Goal: Information Seeking & Learning: Find specific page/section

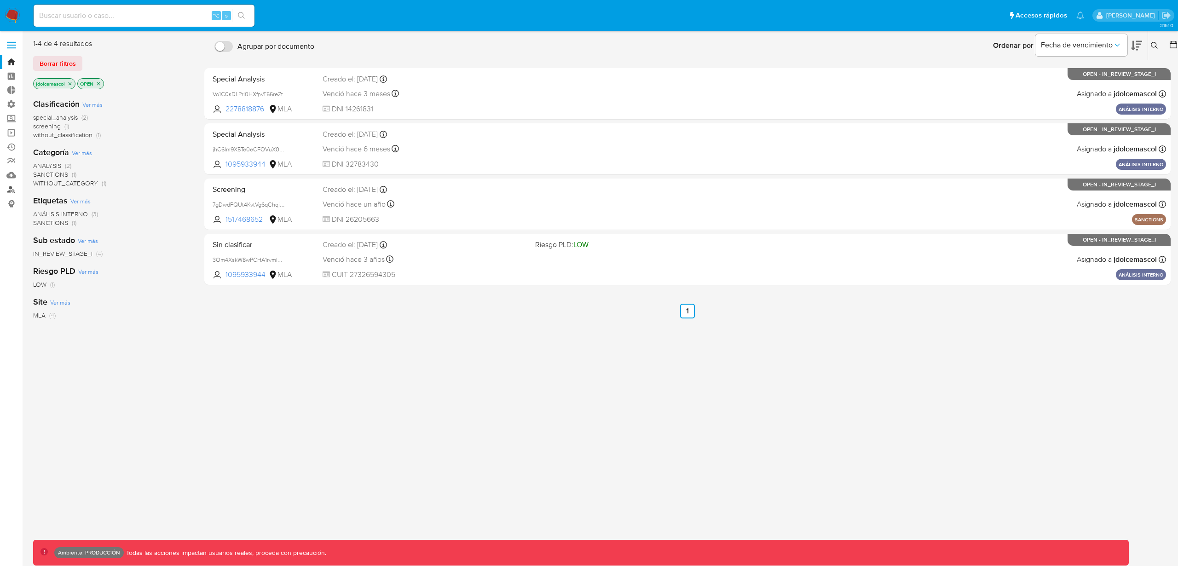
click at [12, 192] on link "Buscador de personas" at bounding box center [55, 189] width 110 height 14
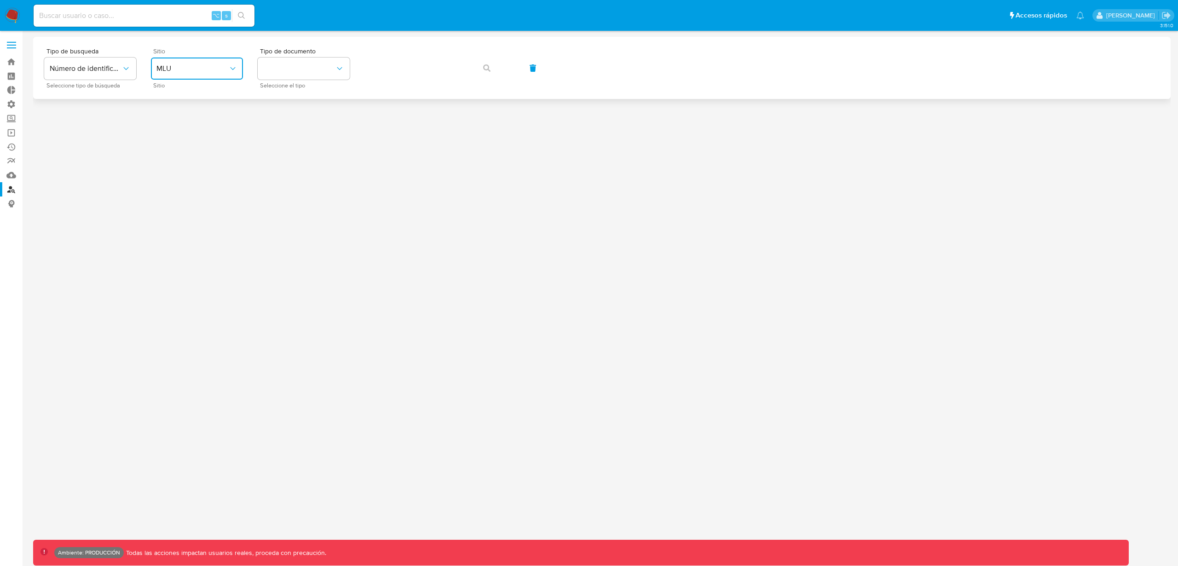
drag, startPoint x: 196, startPoint y: 68, endPoint x: 187, endPoint y: 73, distance: 10.9
click at [196, 68] on span "MLU" at bounding box center [192, 68] width 72 height 9
click at [121, 66] on span "Número de identificación" at bounding box center [86, 68] width 72 height 9
click at [201, 68] on span "MLU" at bounding box center [192, 68] width 72 height 9
click at [192, 110] on div "MLA" at bounding box center [193, 115] width 75 height 22
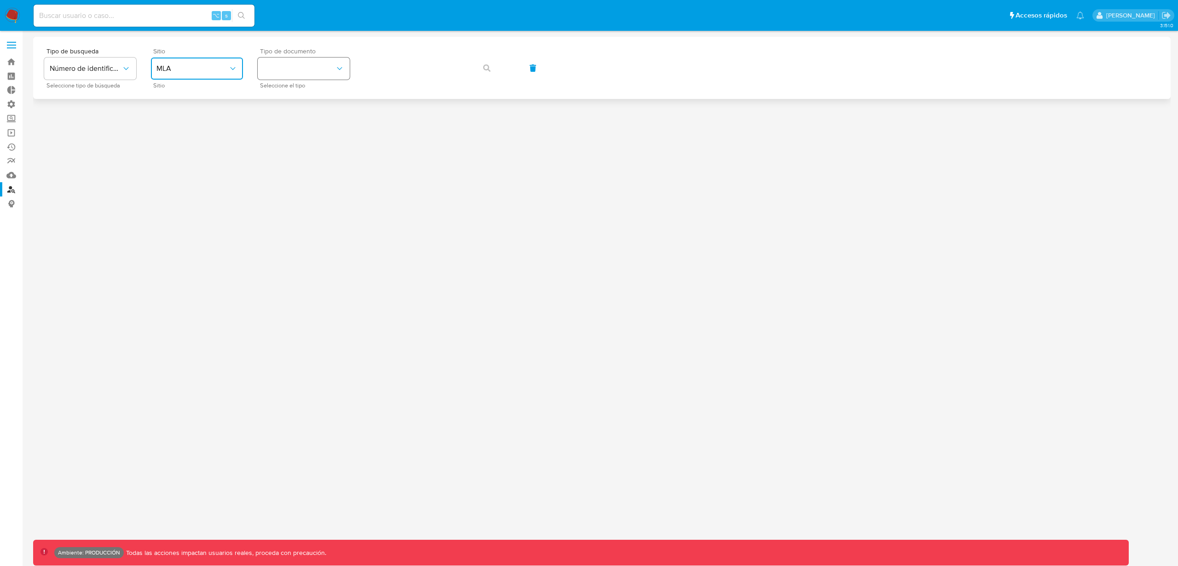
click at [317, 61] on button "identificationType" at bounding box center [304, 69] width 92 height 22
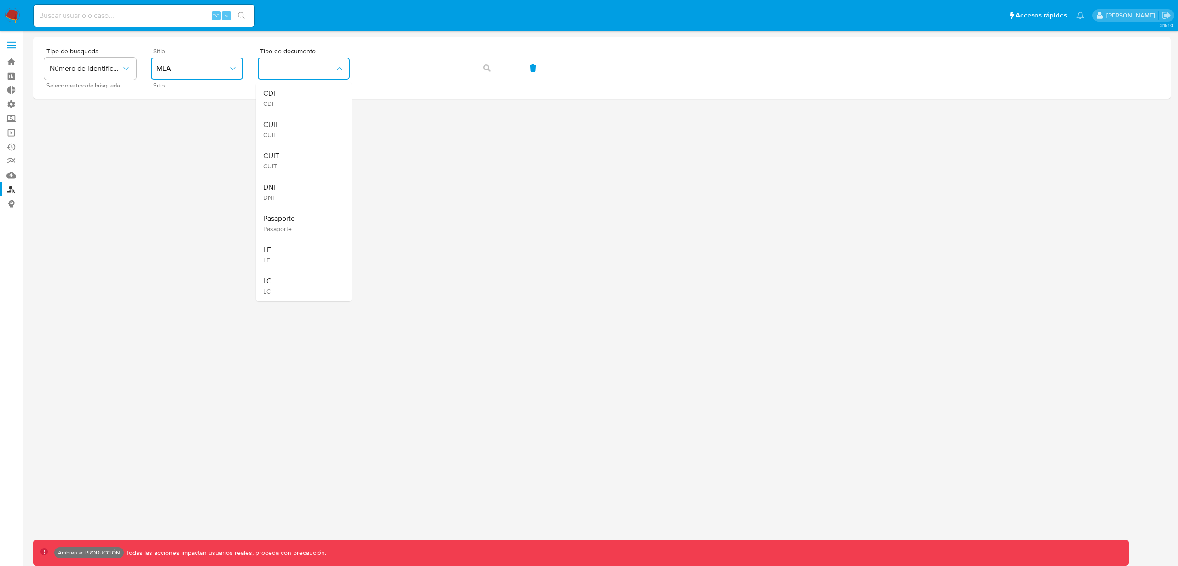
click at [303, 137] on div "CUIL CUIL" at bounding box center [300, 129] width 75 height 31
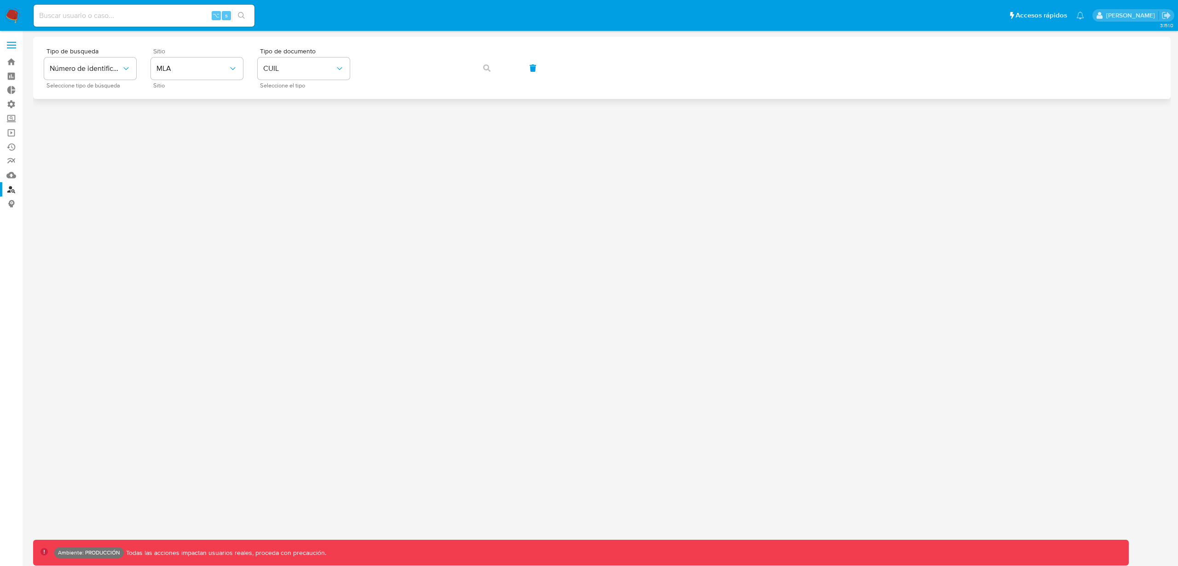
click at [423, 47] on div "Tipo de busqueda Número de identificación Seleccione tipo de búsqueda Sitio MLA…" at bounding box center [601, 68] width 1137 height 62
click at [500, 69] on button "button" at bounding box center [486, 68] width 31 height 22
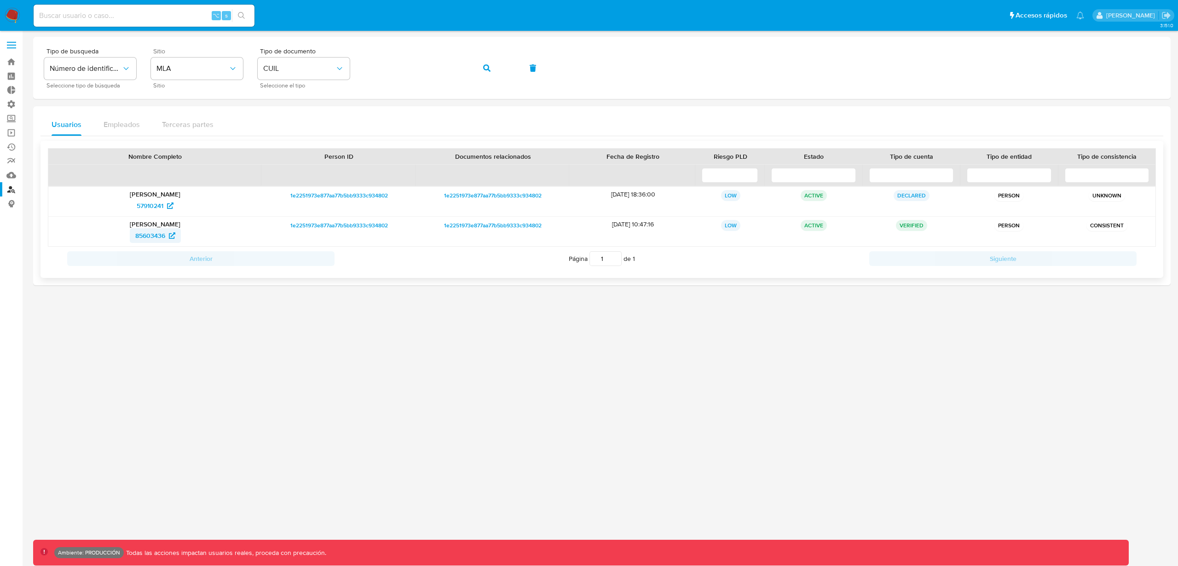
click at [161, 239] on span "85603436" at bounding box center [150, 235] width 30 height 15
click at [159, 208] on span "57910241" at bounding box center [150, 205] width 27 height 15
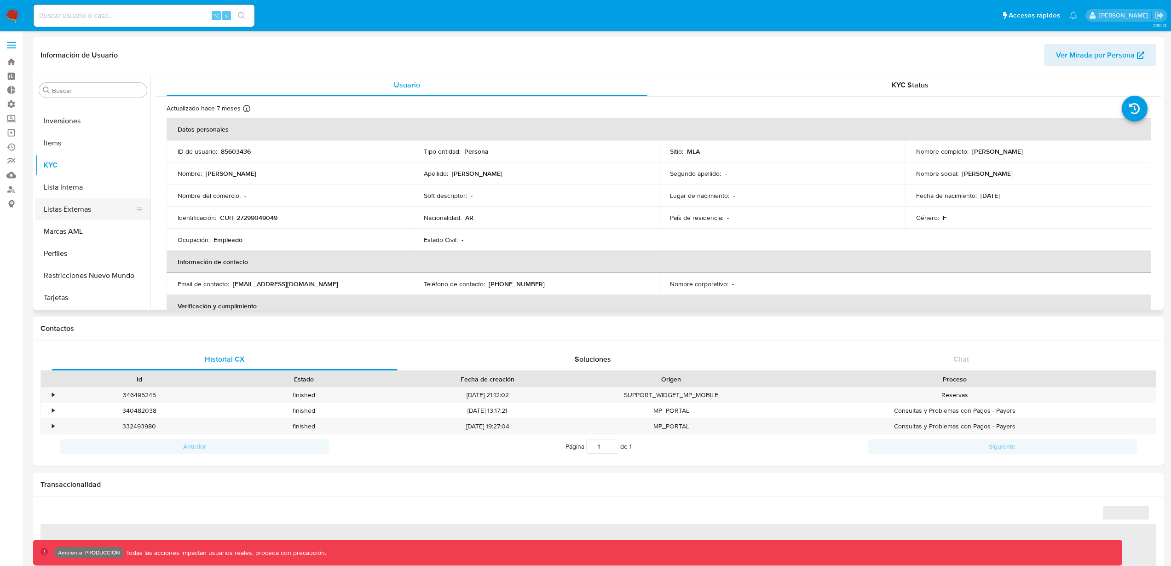
select select "10"
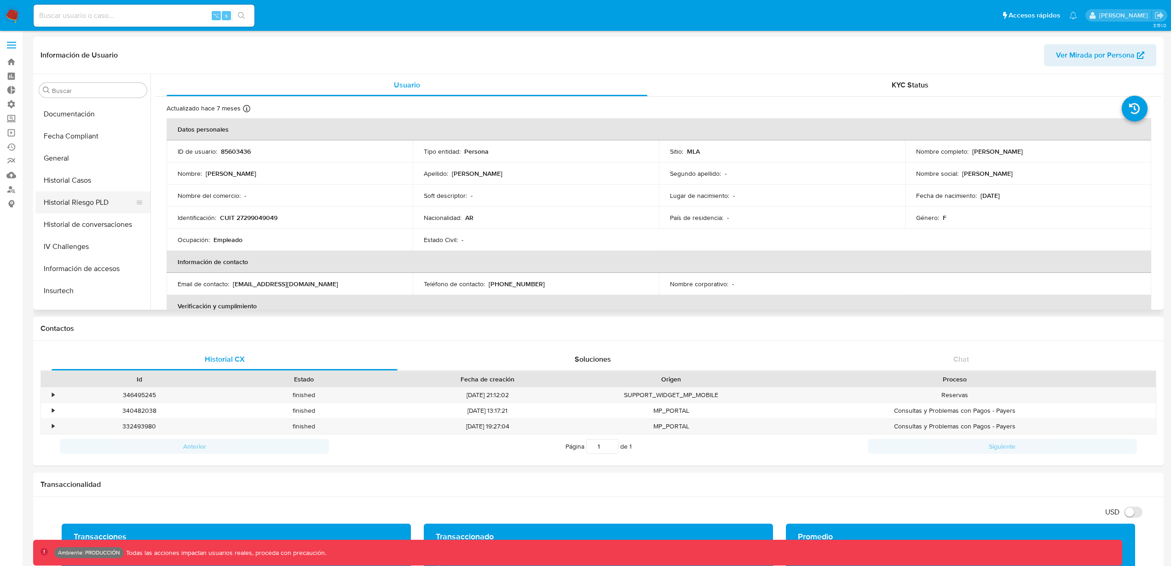
scroll to position [232, 0]
click at [96, 166] on button "General" at bounding box center [89, 167] width 108 height 22
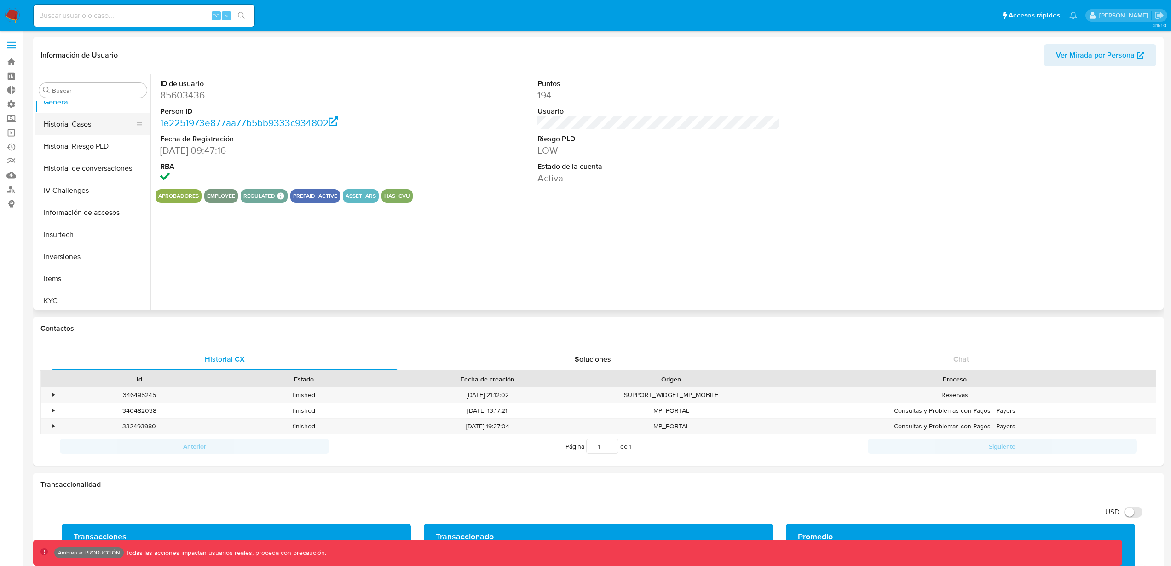
scroll to position [297, 0]
click at [81, 128] on button "Historial Casos" at bounding box center [89, 125] width 108 height 22
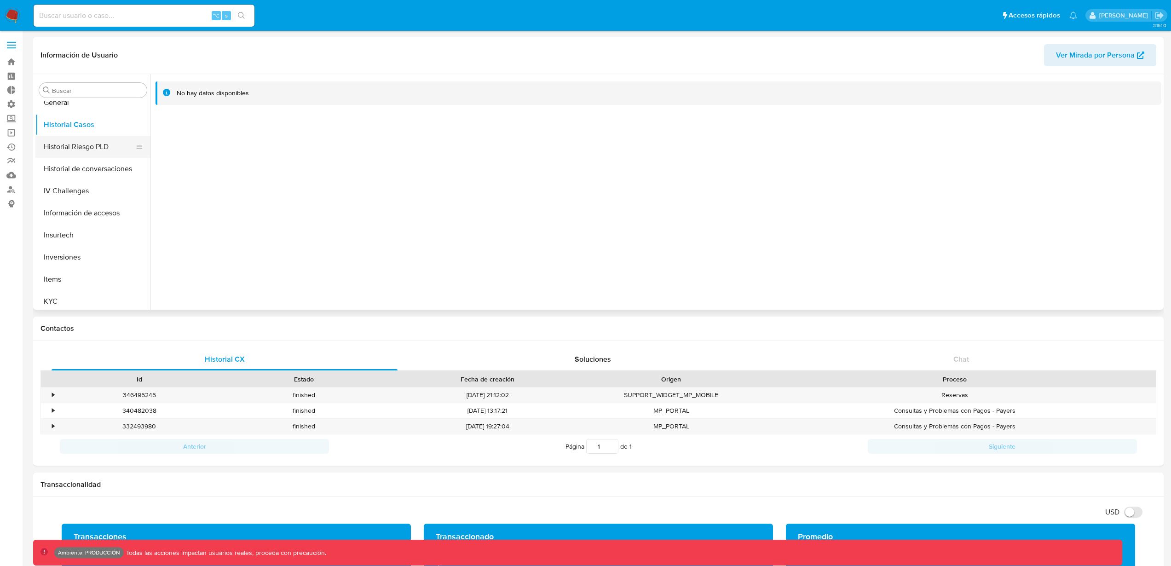
click at [121, 146] on button "Historial Riesgo PLD" at bounding box center [89, 147] width 108 height 22
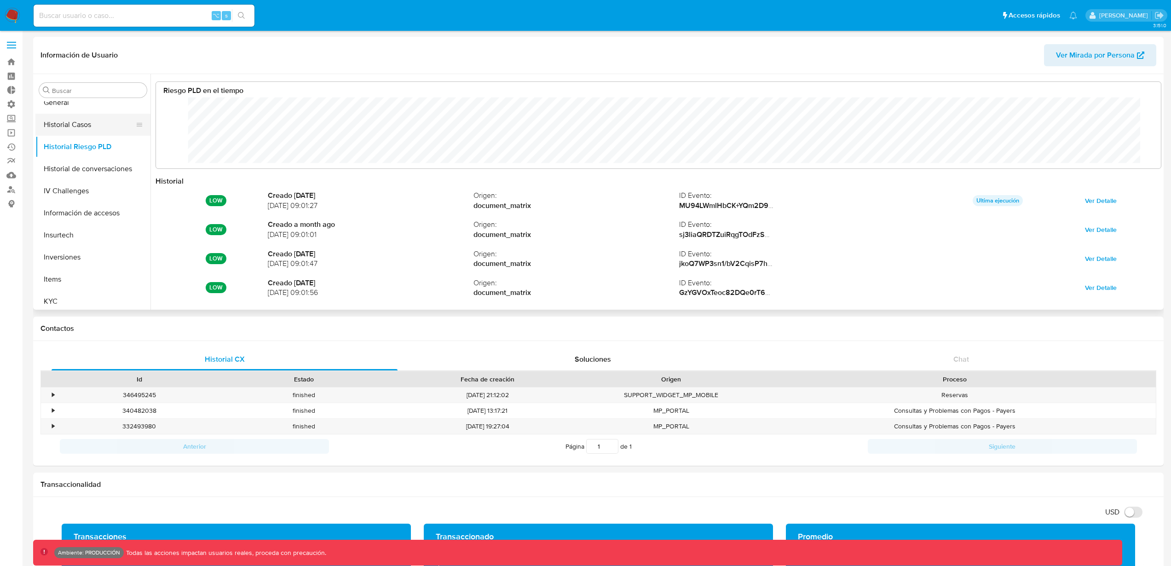
click at [102, 125] on button "Historial Casos" at bounding box center [89, 125] width 108 height 22
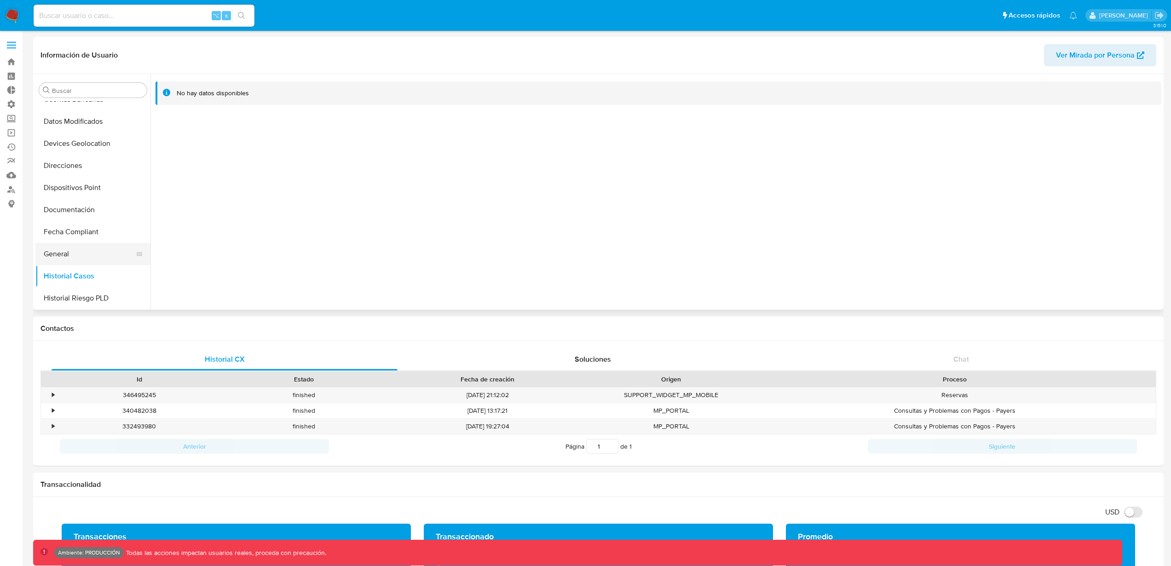
scroll to position [149, 0]
click at [82, 253] on button "General" at bounding box center [89, 251] width 108 height 22
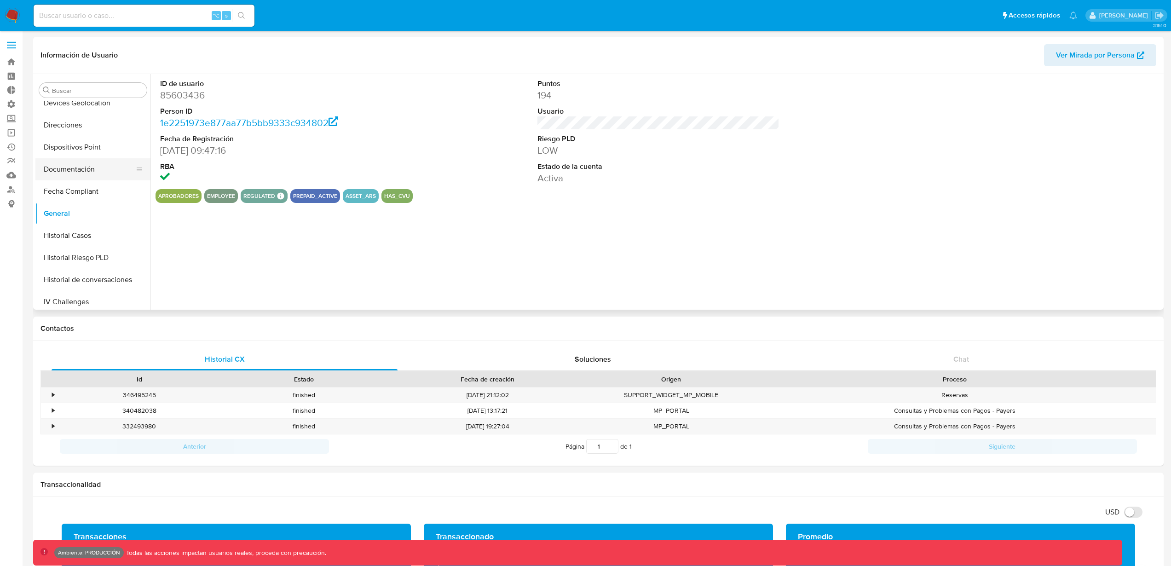
scroll to position [341, 0]
click at [77, 242] on button "Items" at bounding box center [89, 235] width 108 height 22
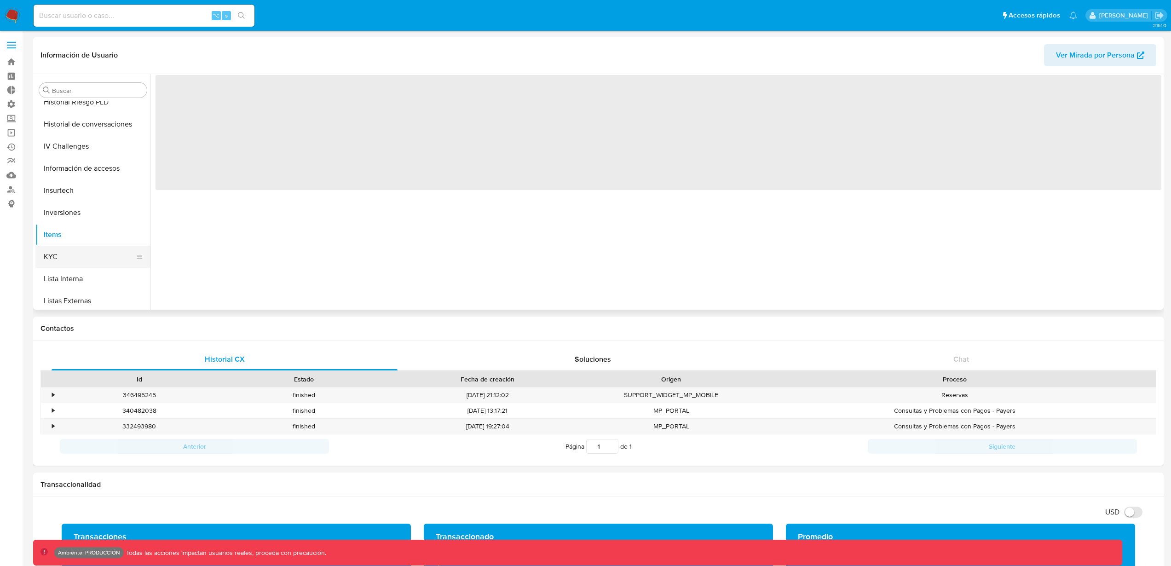
click at [81, 261] on button "KYC" at bounding box center [89, 257] width 108 height 22
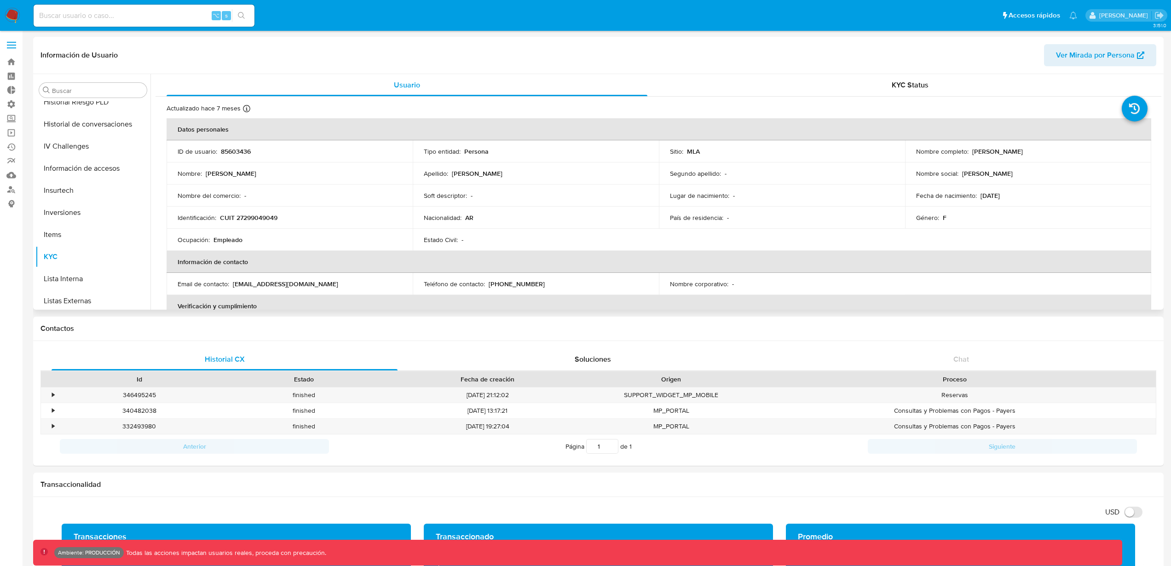
click at [262, 219] on p "CUIT 27299049049" at bounding box center [249, 217] width 58 height 8
copy p "27299049049"
click at [237, 152] on p "85603436" at bounding box center [236, 151] width 30 height 8
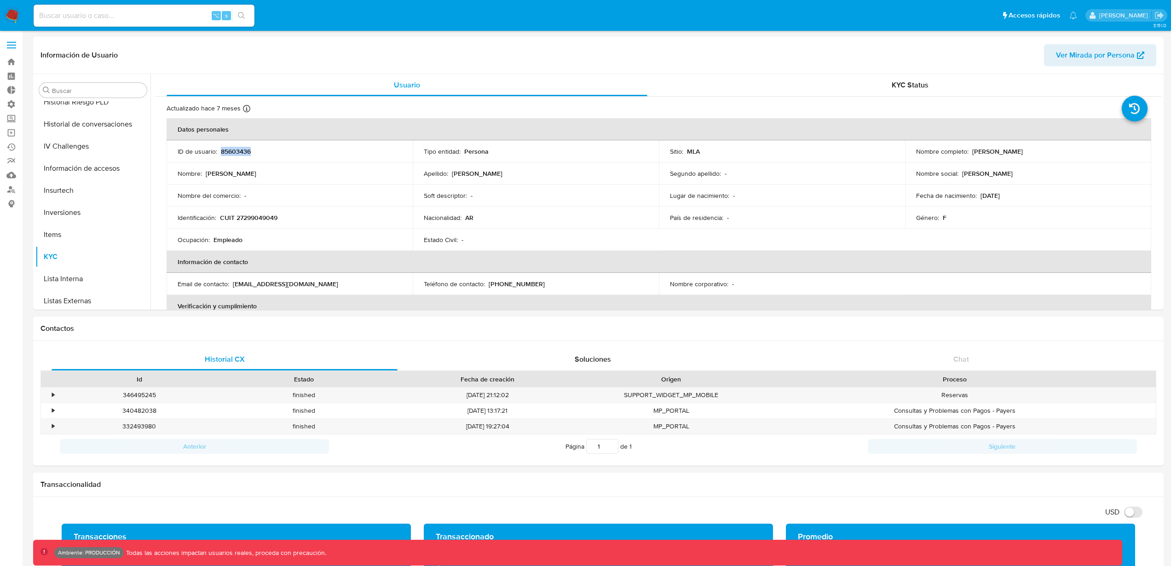
copy p "85603436"
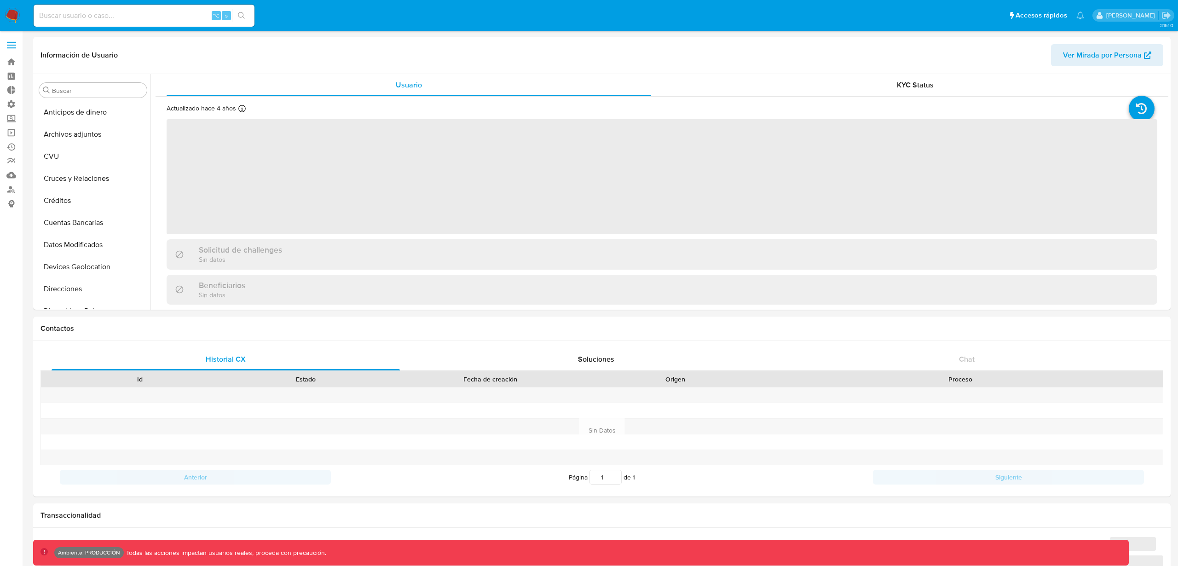
select select "10"
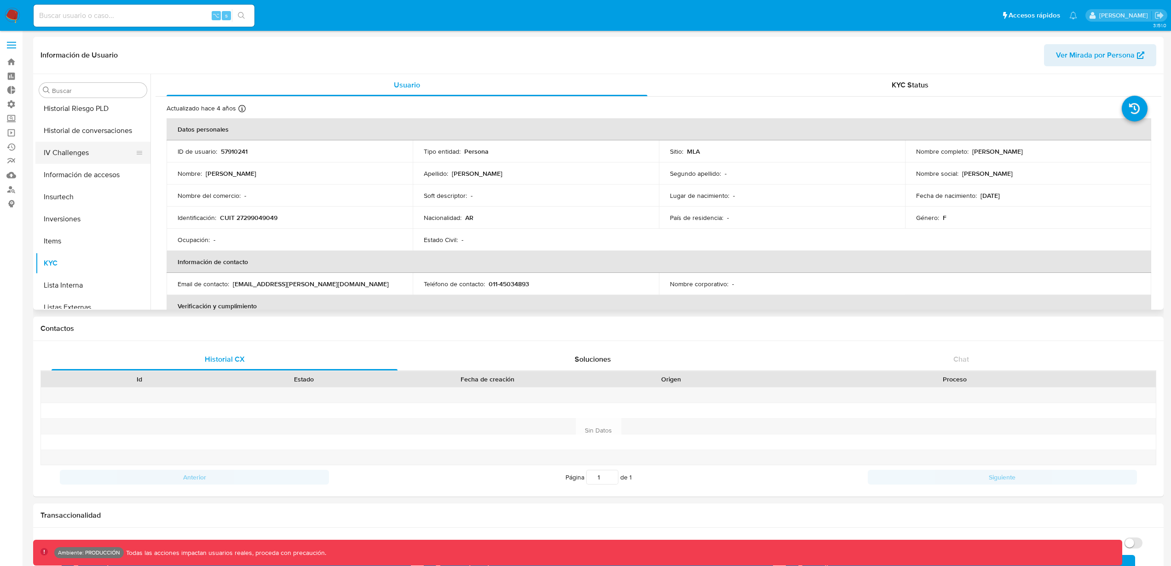
scroll to position [208, 0]
click at [93, 192] on button "Historial Casos" at bounding box center [89, 191] width 108 height 22
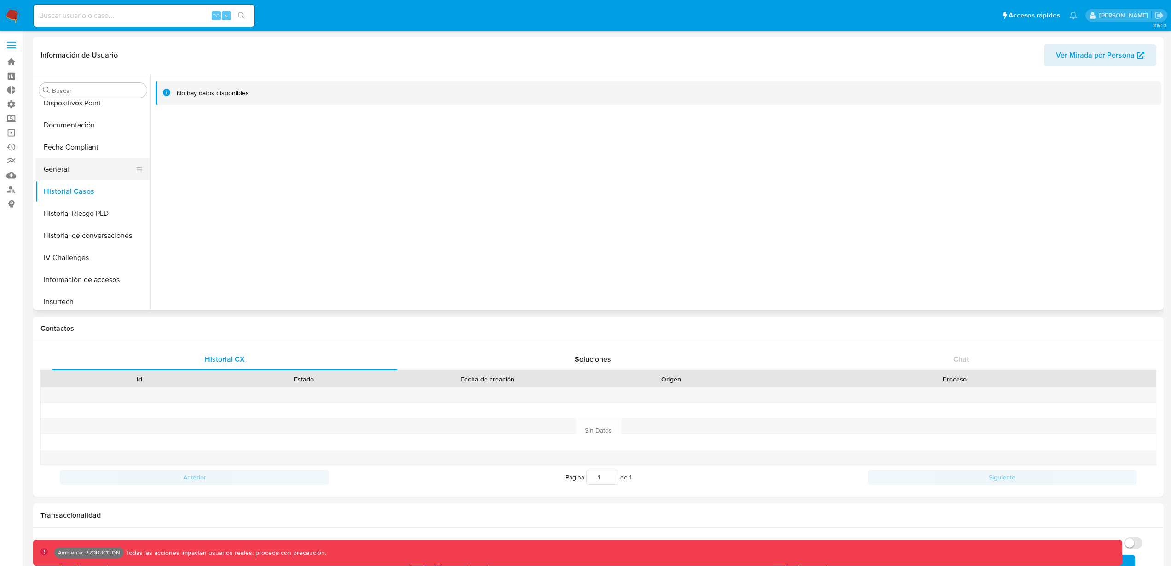
click at [92, 173] on button "General" at bounding box center [89, 169] width 108 height 22
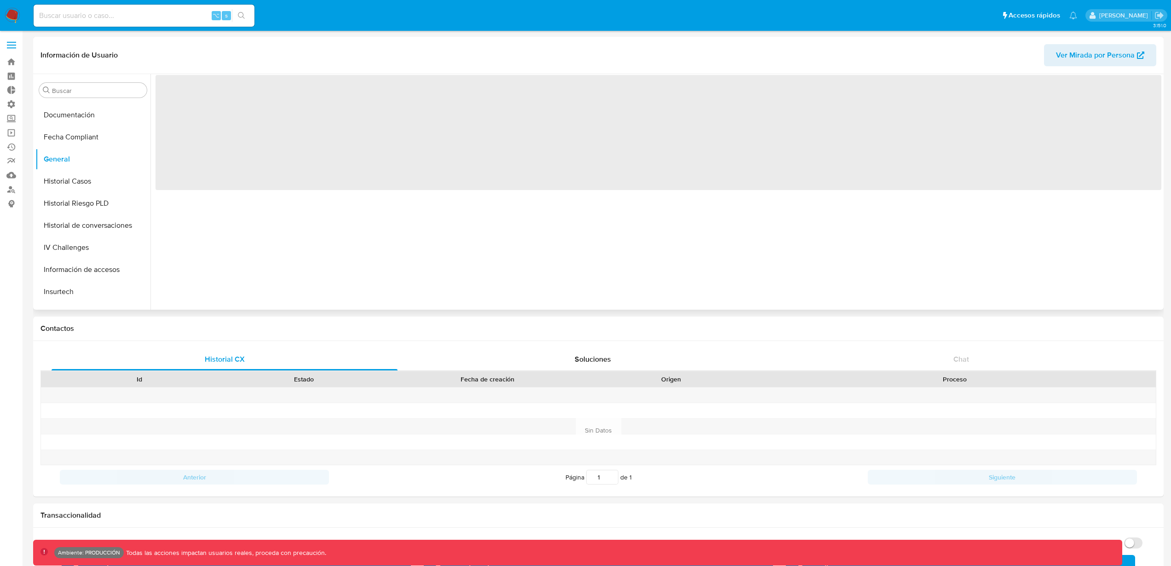
scroll to position [221, 0]
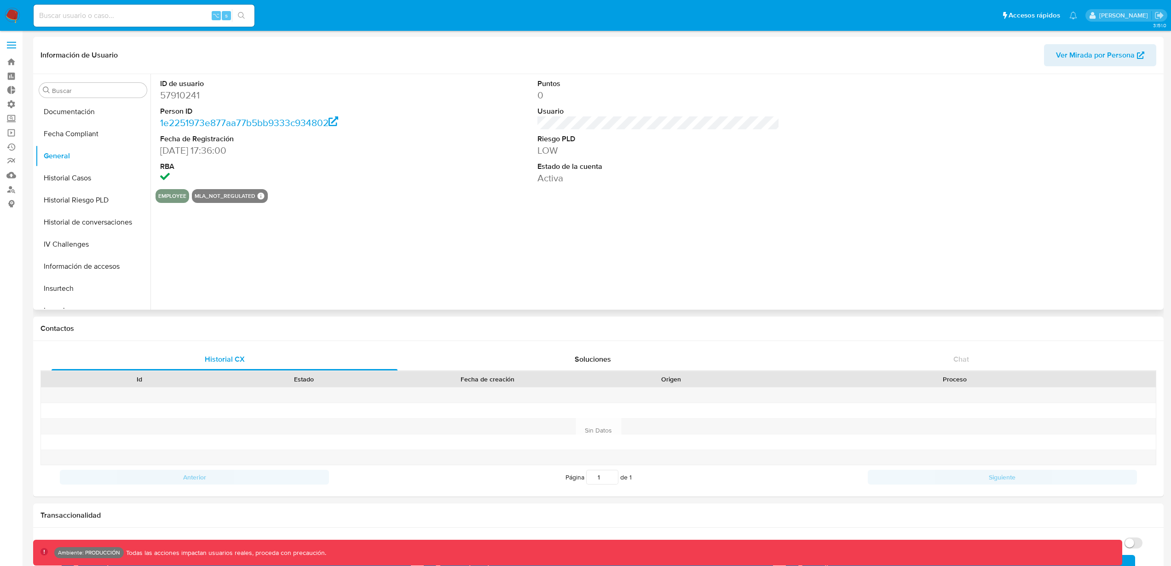
click at [185, 96] on dd "57910241" at bounding box center [281, 95] width 242 height 13
copy dd "57910241"
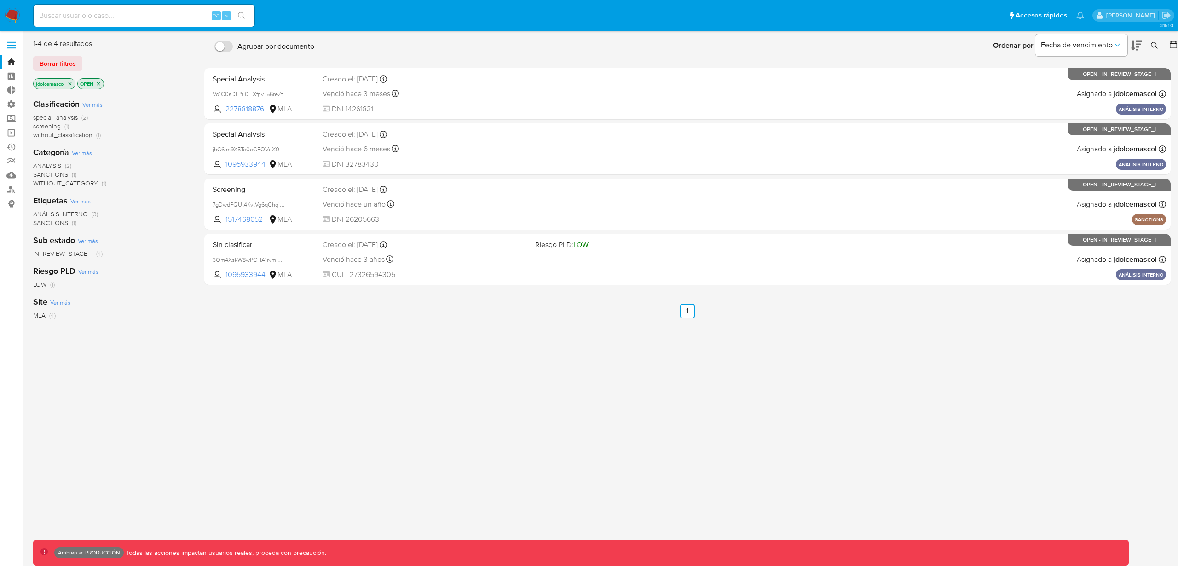
click at [1154, 47] on icon at bounding box center [1154, 45] width 7 height 7
click at [1080, 85] on input at bounding box center [1078, 81] width 156 height 12
paste input "85603436"
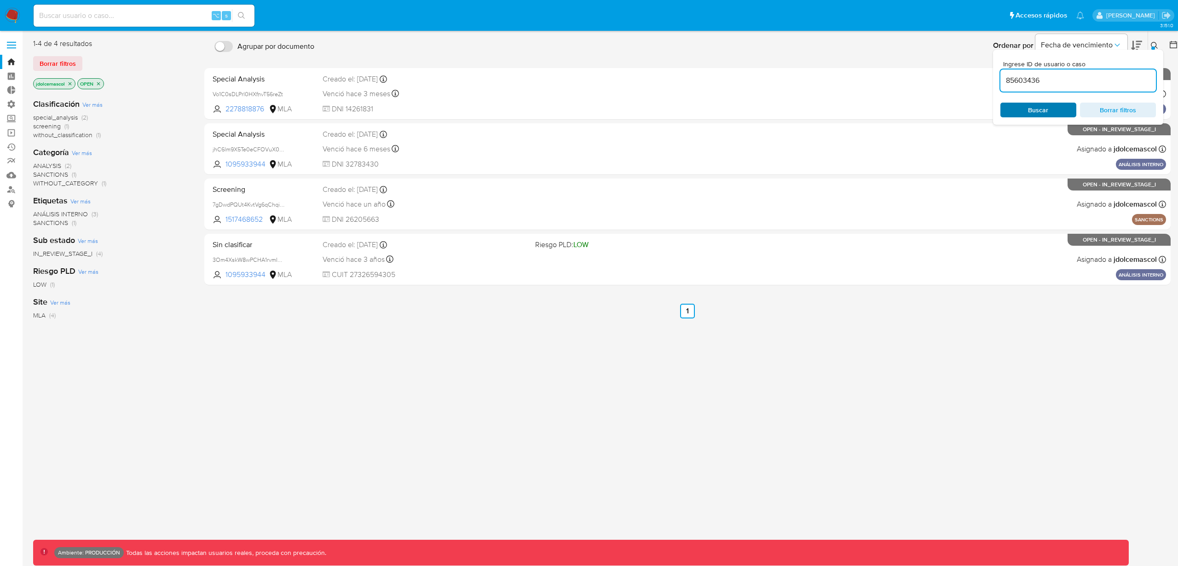
click at [1039, 107] on span "Buscar" at bounding box center [1038, 110] width 20 height 15
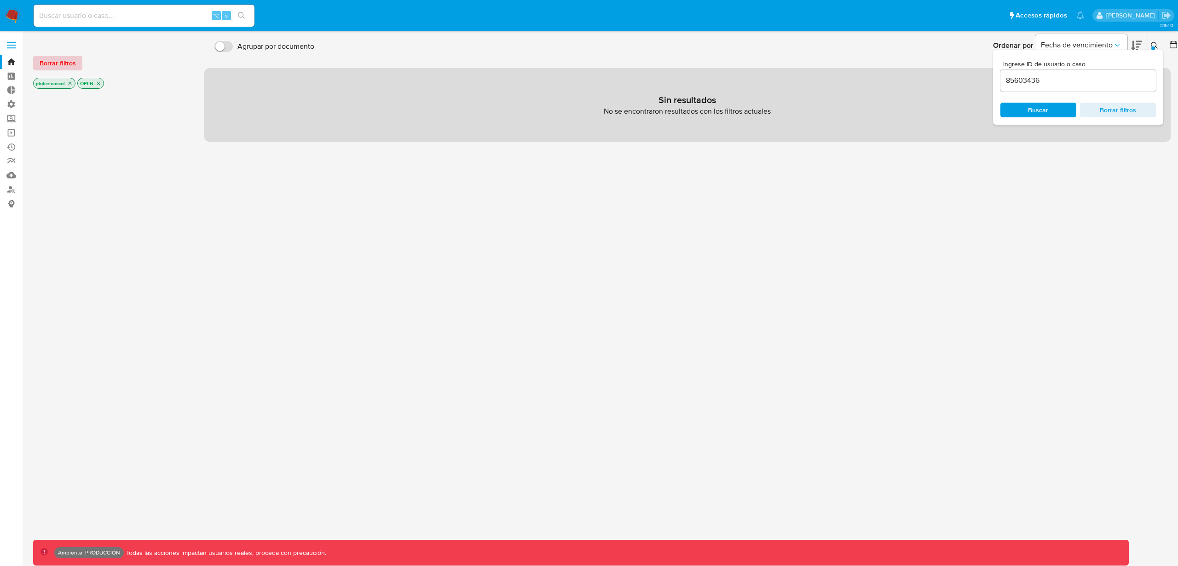
click at [46, 62] on span "Borrar filtros" at bounding box center [58, 63] width 36 height 13
click at [1057, 81] on input "85603436" at bounding box center [1078, 81] width 156 height 12
paste input "57910241"
type input "57910241"
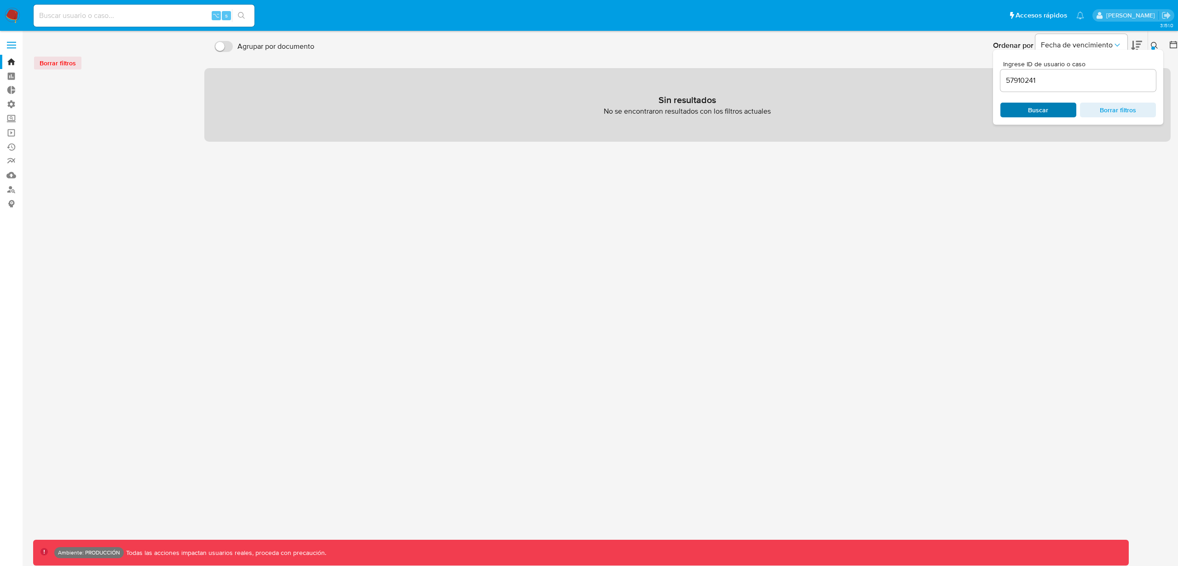
click at [1043, 109] on span "Buscar" at bounding box center [1038, 110] width 20 height 15
click at [661, 150] on div "Agrupar por documento Ordenar por Fecha de vencimiento No es posible ordenar lo…" at bounding box center [687, 237] width 966 height 396
click at [75, 57] on div "Borrar filtros" at bounding box center [106, 63] width 147 height 15
drag, startPoint x: 74, startPoint y: 60, endPoint x: 69, endPoint y: 61, distance: 4.7
click at [73, 60] on div "Borrar filtros" at bounding box center [106, 63] width 147 height 15
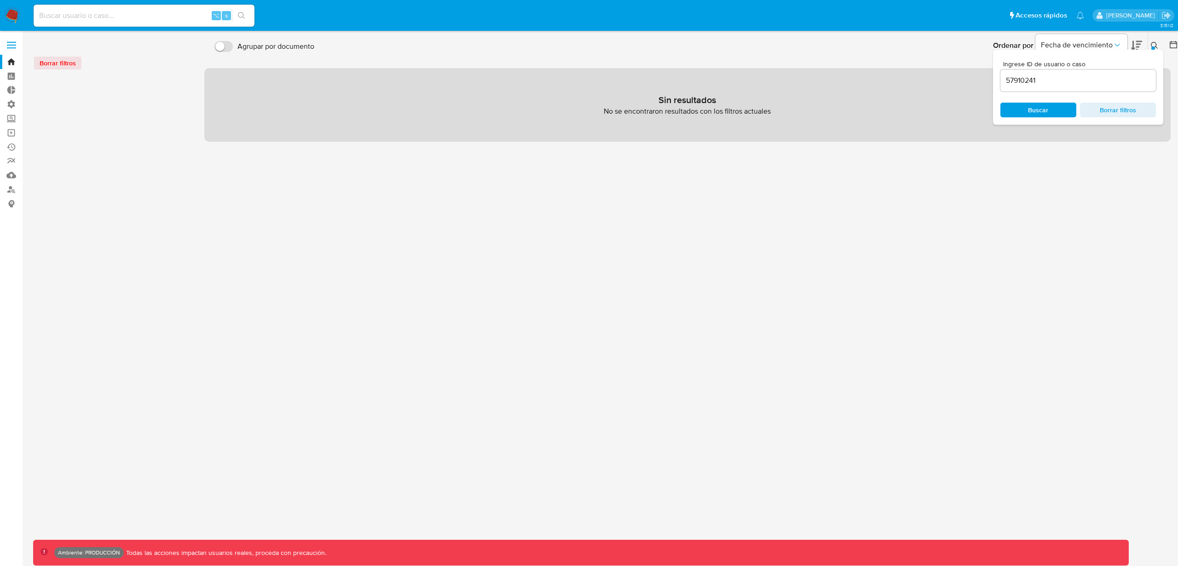
drag, startPoint x: 63, startPoint y: 62, endPoint x: 23, endPoint y: 46, distance: 42.4
click at [63, 62] on div "Borrar filtros" at bounding box center [106, 63] width 147 height 15
click at [16, 13] on img at bounding box center [13, 16] width 16 height 16
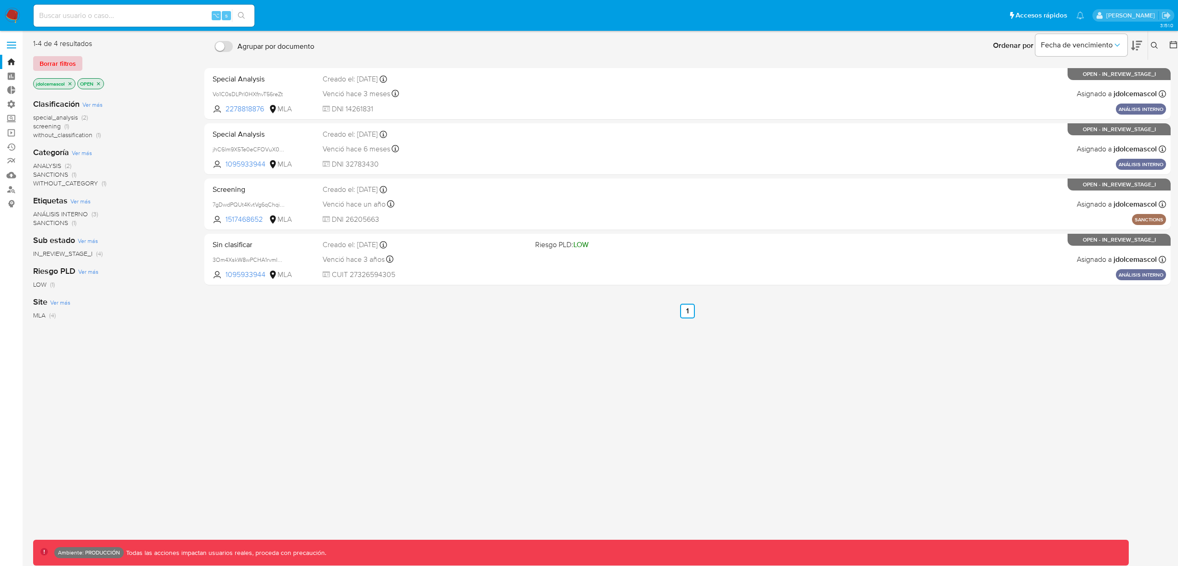
click at [62, 63] on span "Borrar filtros" at bounding box center [58, 63] width 36 height 13
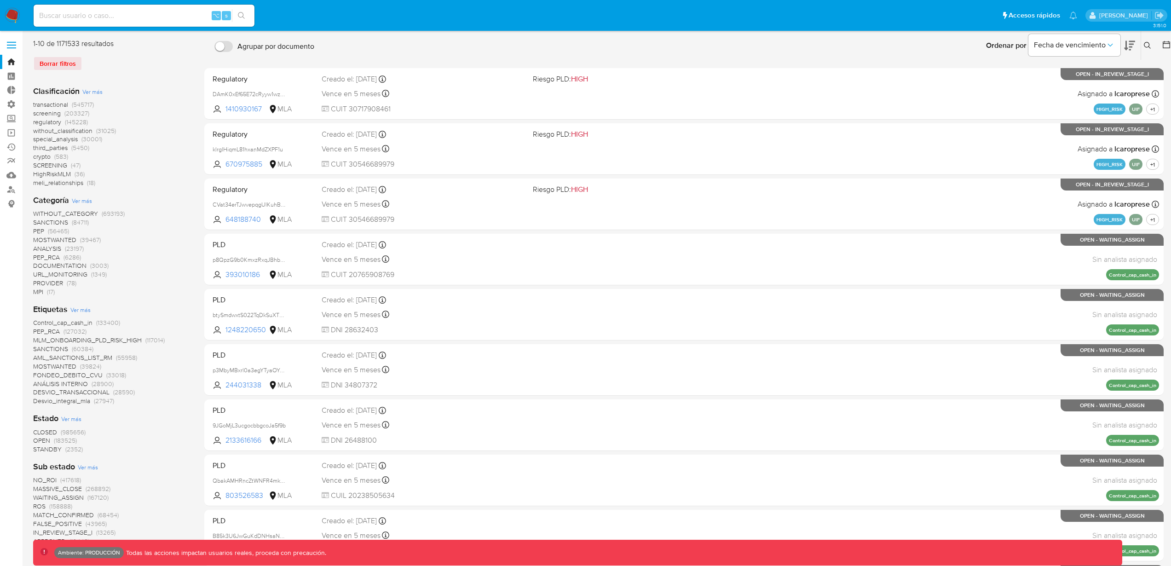
click at [43, 113] on span "screening" at bounding box center [47, 113] width 28 height 9
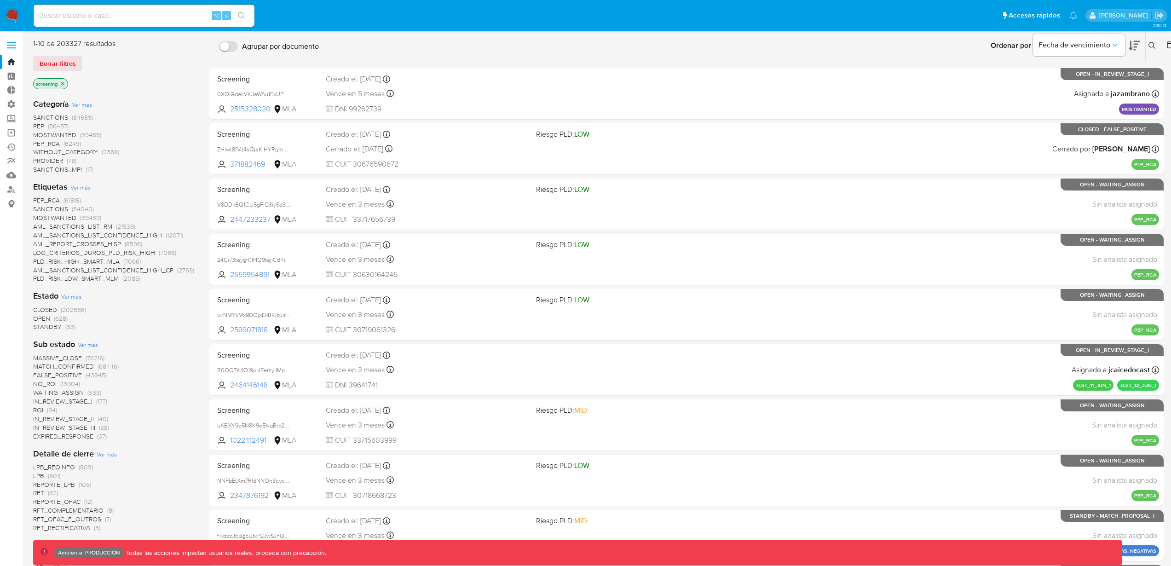
click at [78, 189] on span "Ver más" at bounding box center [80, 187] width 20 height 8
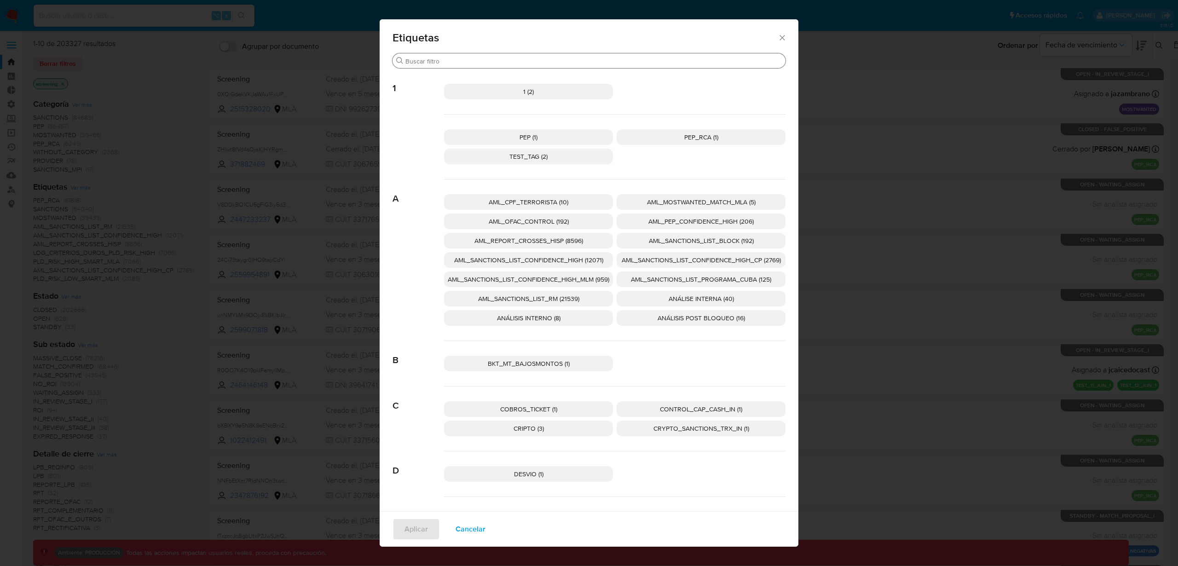
click at [497, 62] on input "Buscar" at bounding box center [593, 61] width 376 height 8
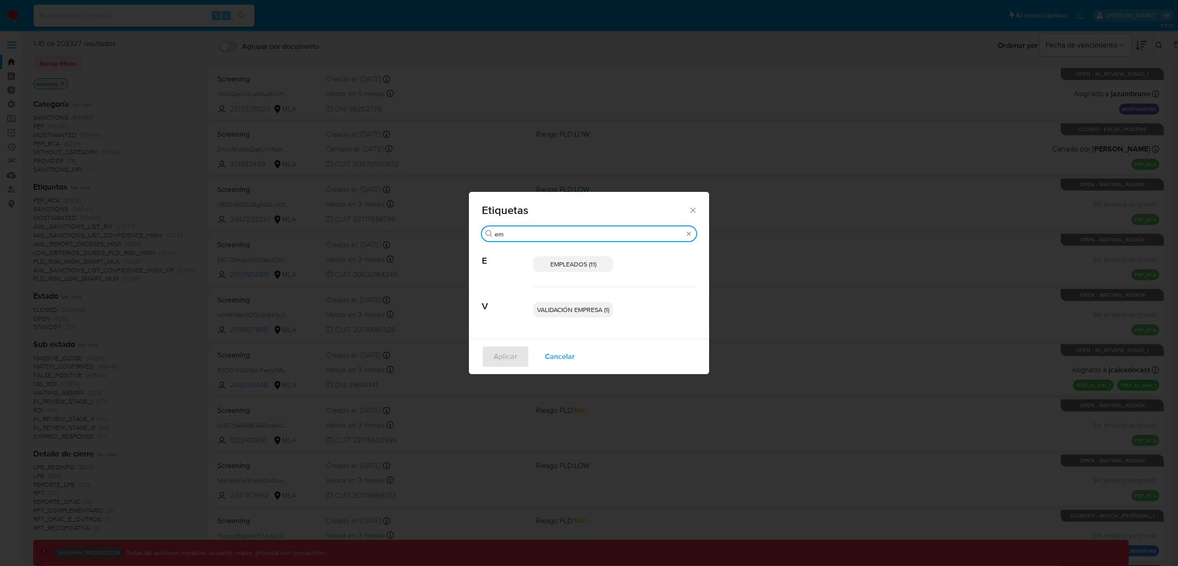
type input "em"
click at [578, 268] on span "EMPLEADOS (11)" at bounding box center [573, 263] width 46 height 9
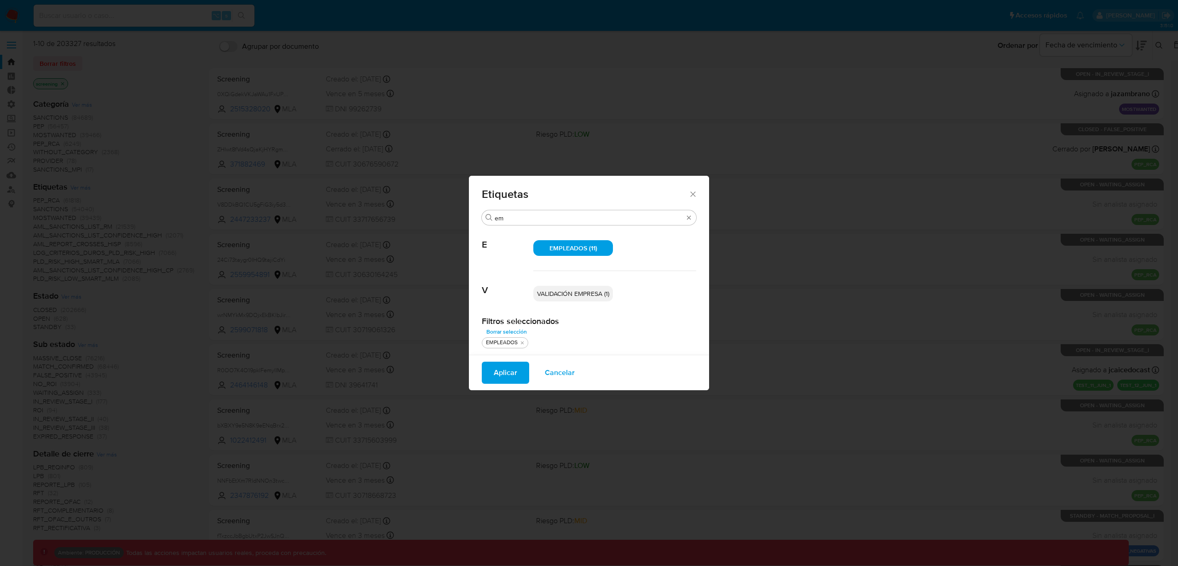
click at [510, 369] on span "Aplicar" at bounding box center [505, 373] width 23 height 20
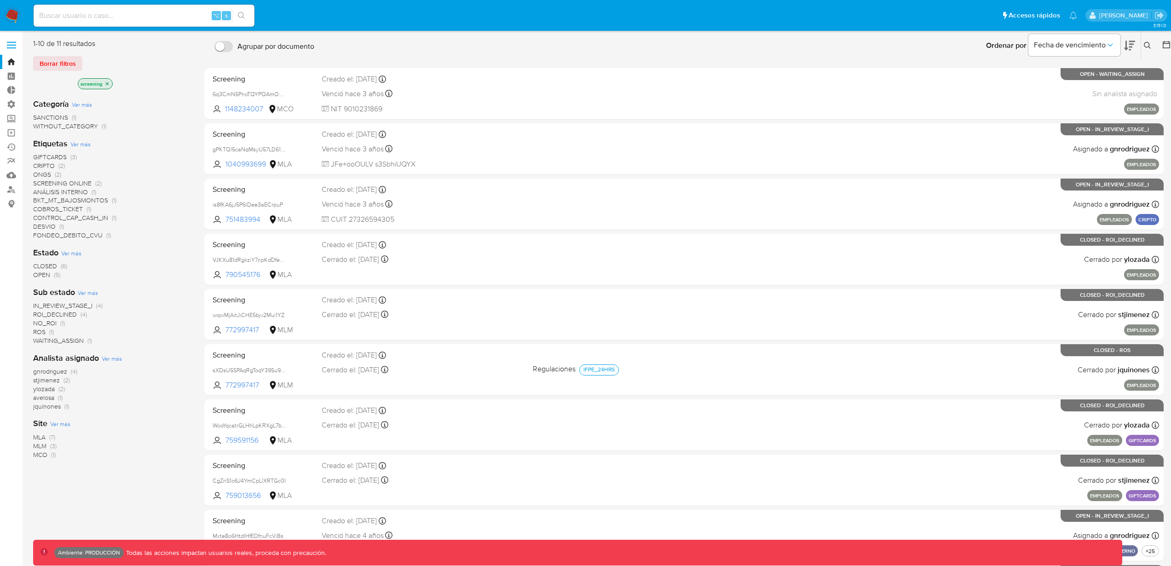
click at [74, 115] on span "(1)" at bounding box center [74, 117] width 5 height 9
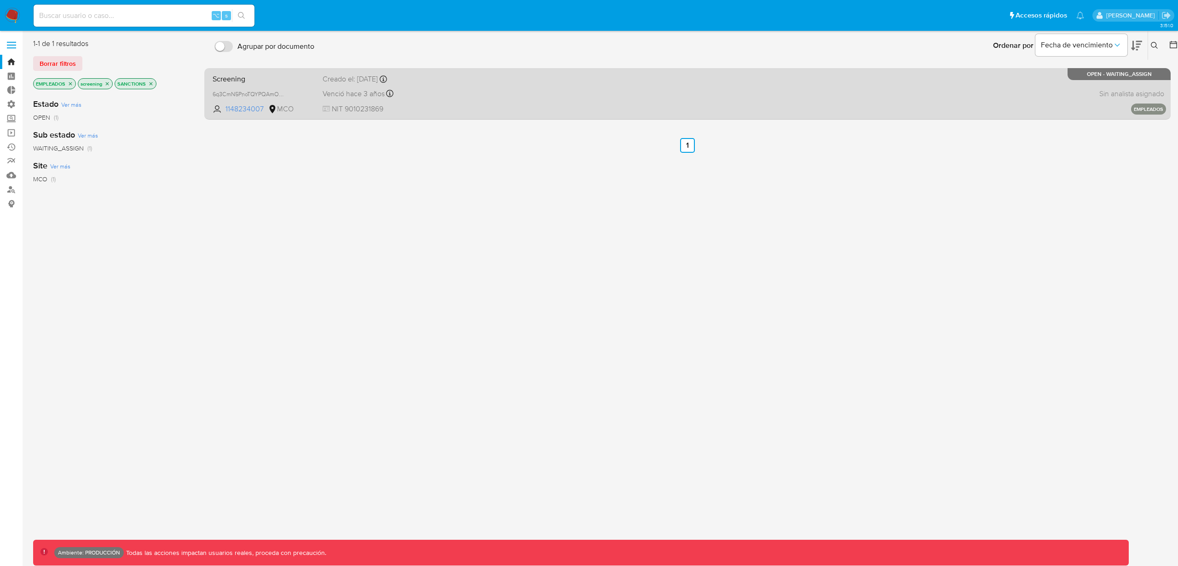
click at [801, 109] on div "Screening 6q3CmN5PnoTQYPQAmOO67xgh 1148234007 MCO Creado el: 26/07/2022 Creado …" at bounding box center [687, 93] width 957 height 46
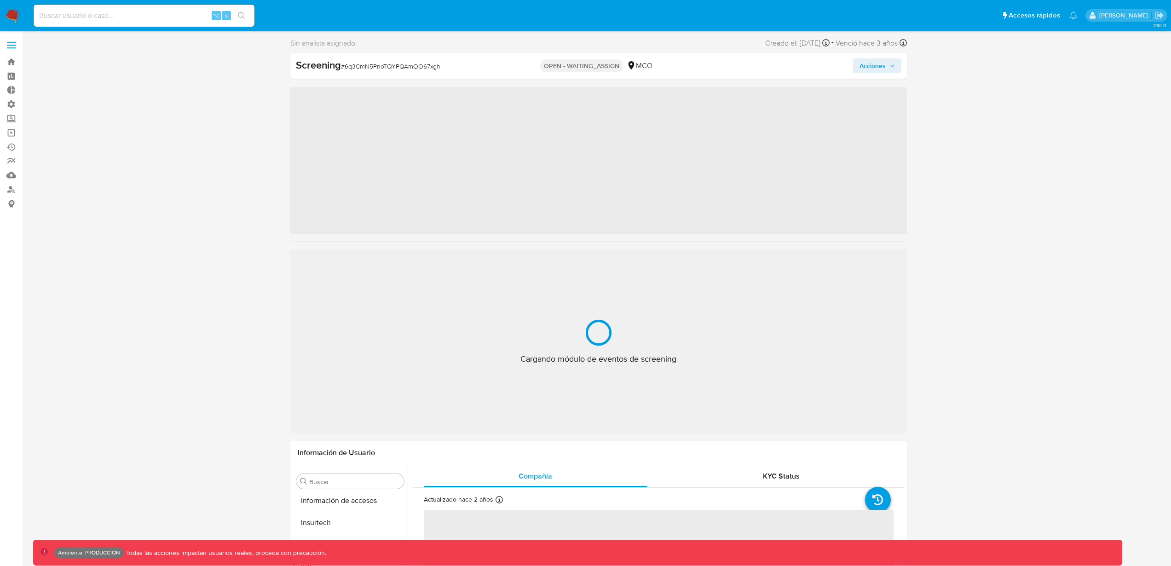
scroll to position [367, 0]
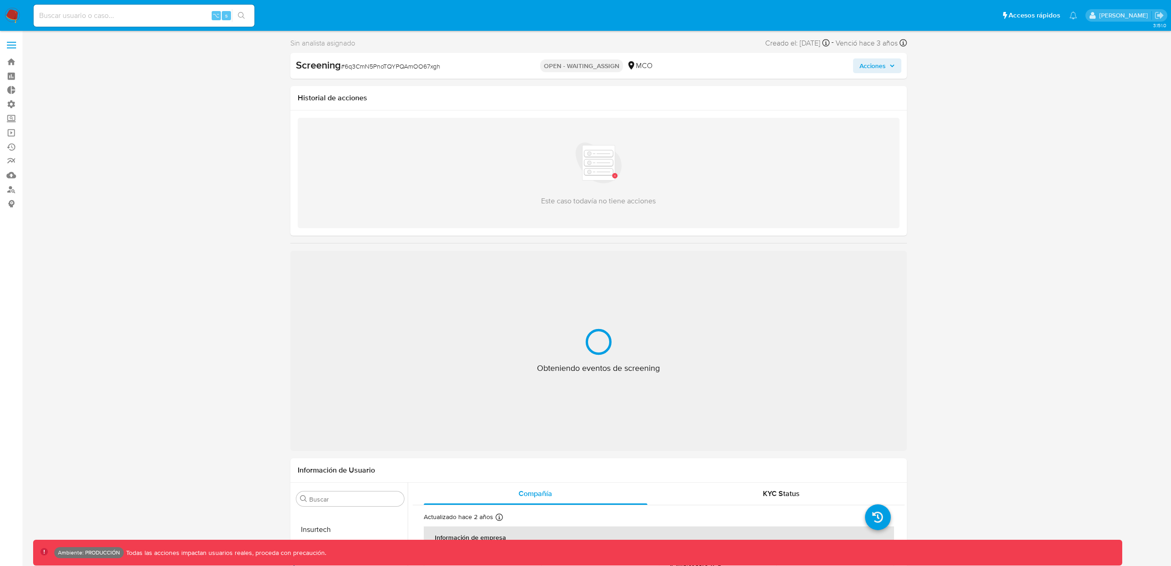
select select "10"
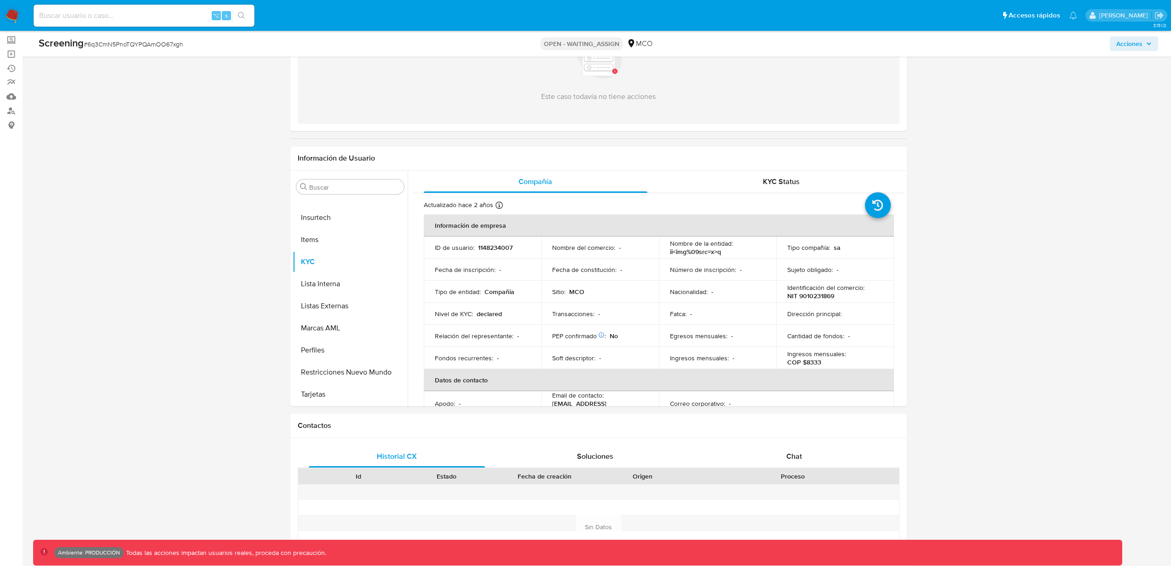
scroll to position [0, 0]
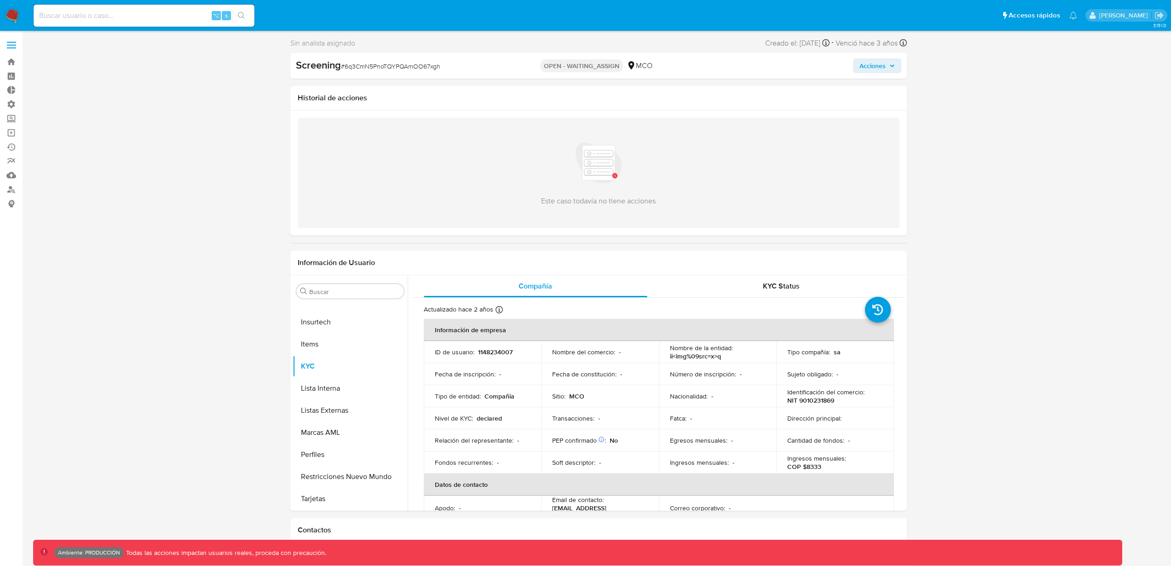
click at [11, 19] on img at bounding box center [13, 16] width 16 height 16
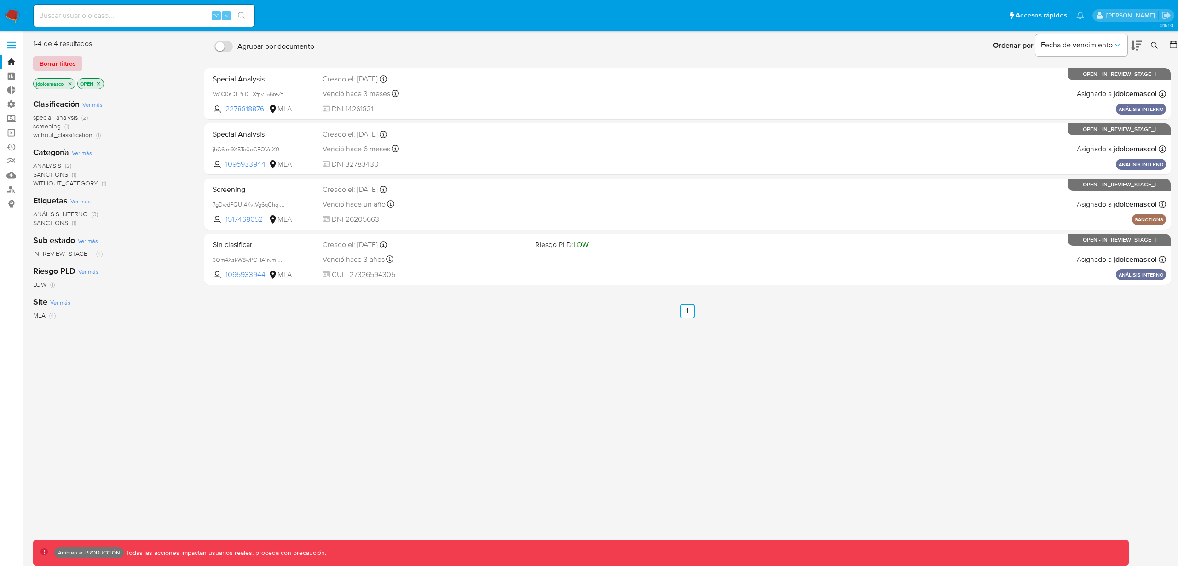
click at [40, 70] on span "Borrar filtros" at bounding box center [58, 63] width 36 height 13
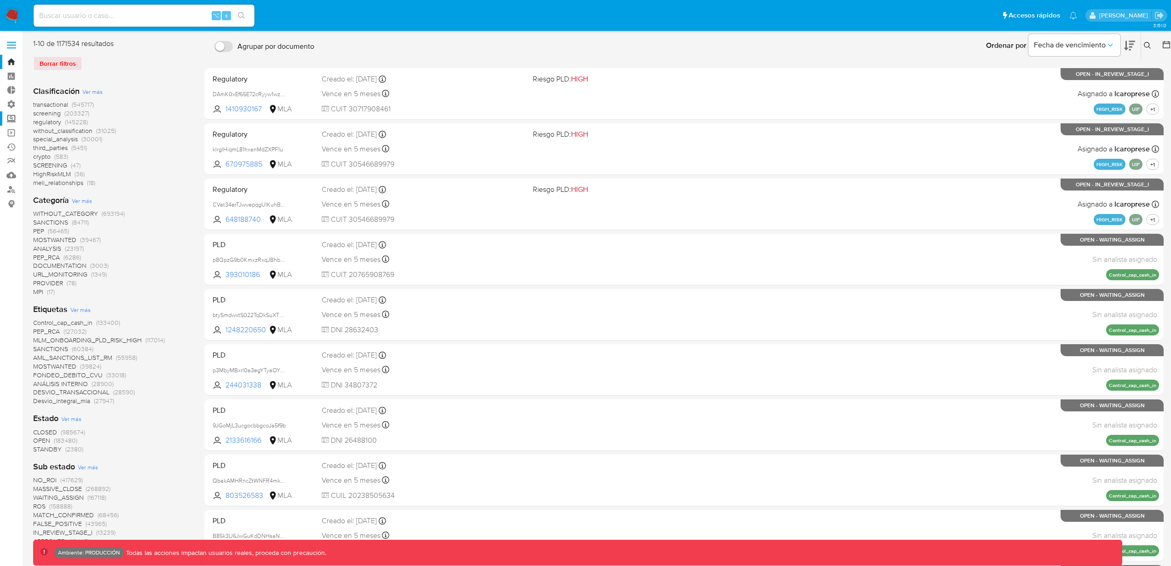
click at [15, 116] on label "Screening" at bounding box center [55, 118] width 110 height 14
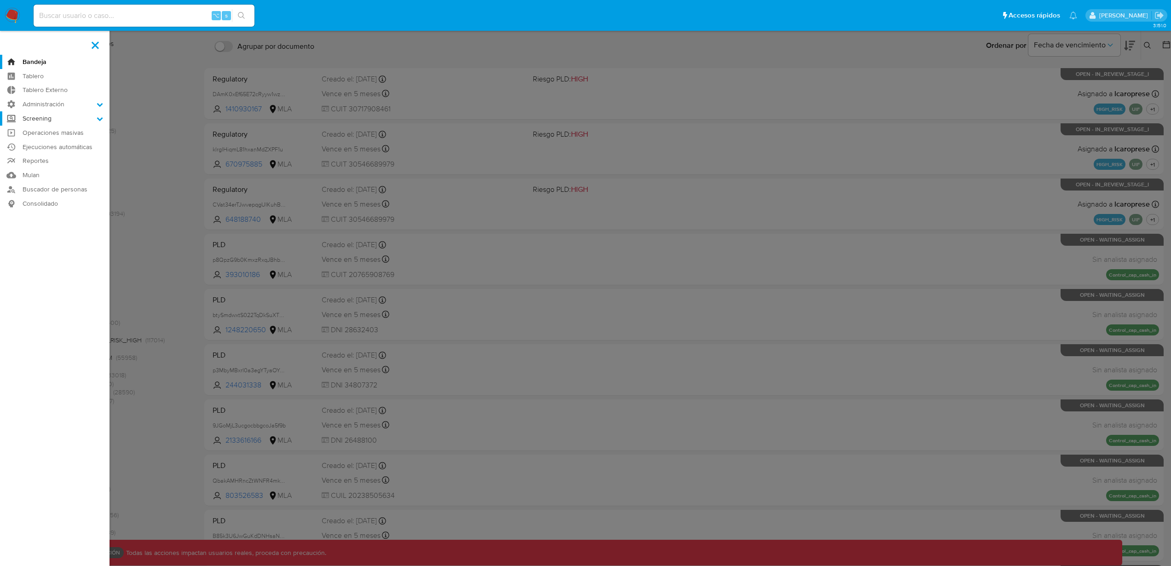
click at [0, 0] on input "Screening" at bounding box center [0, 0] width 0 height 0
click at [46, 132] on link "Administrador de Listas" at bounding box center [55, 132] width 110 height 12
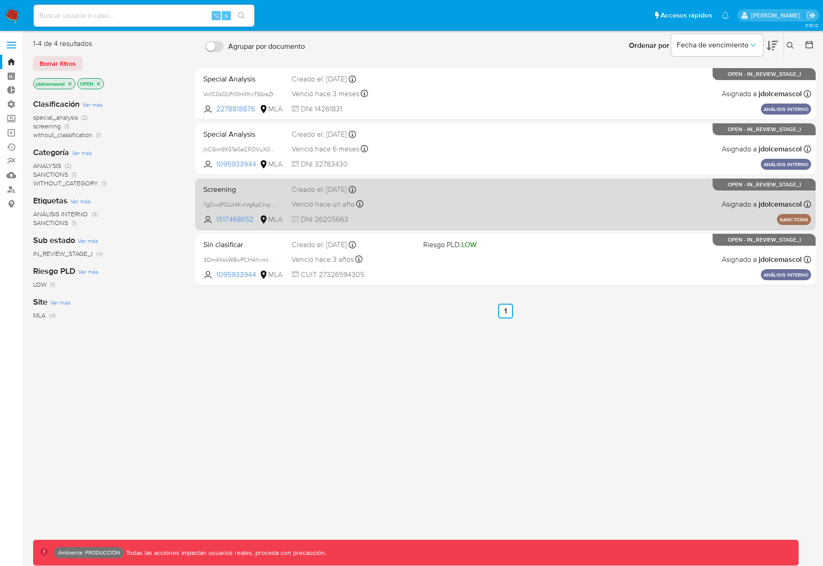
click at [497, 215] on div "Screening 7gDwdPQUt4KvtVg6qChqiWKa 1517468652 MLA Creado el: 10/05/2024 Creado …" at bounding box center [505, 204] width 611 height 46
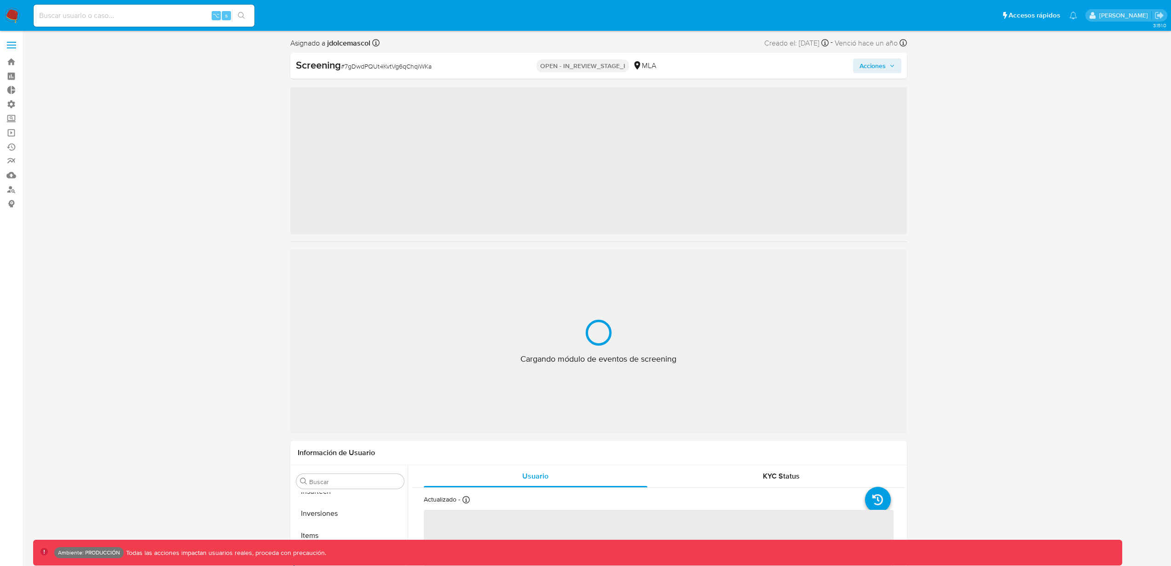
scroll to position [411, 0]
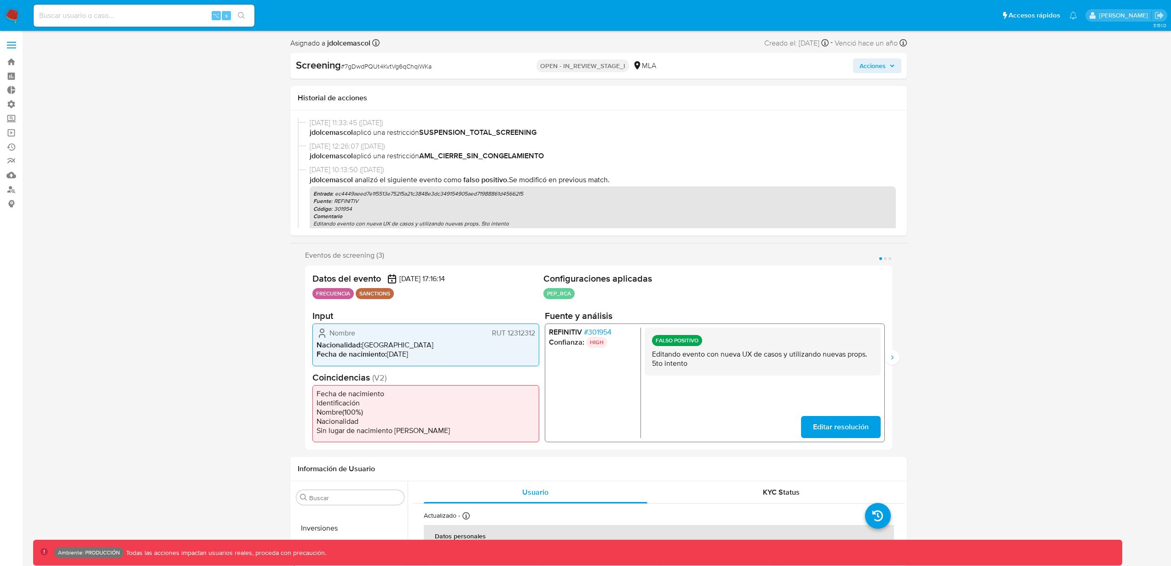
select select "10"
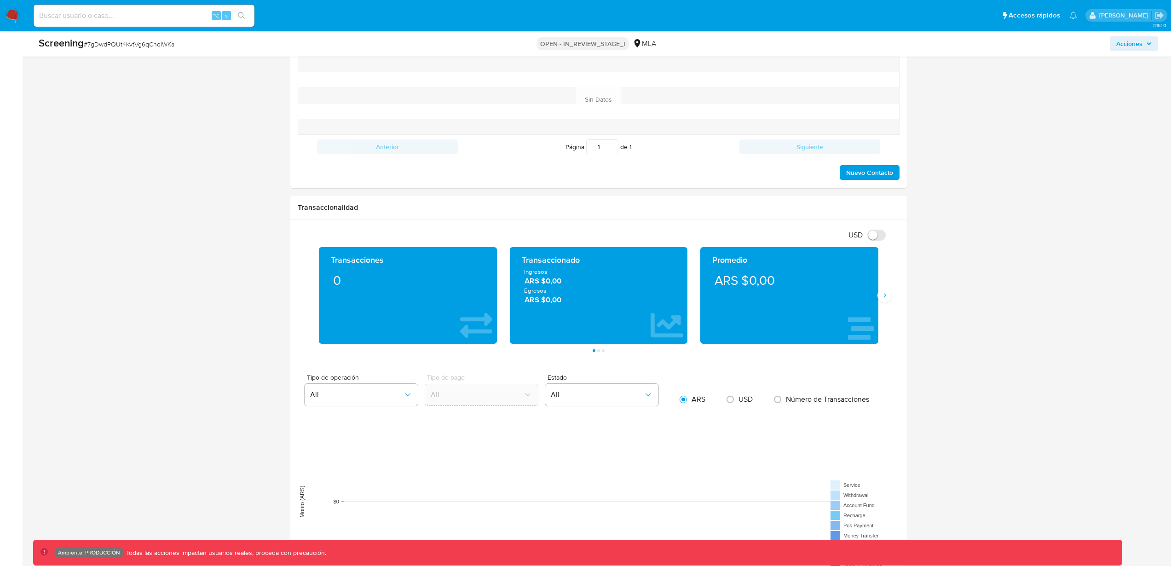
scroll to position [0, 0]
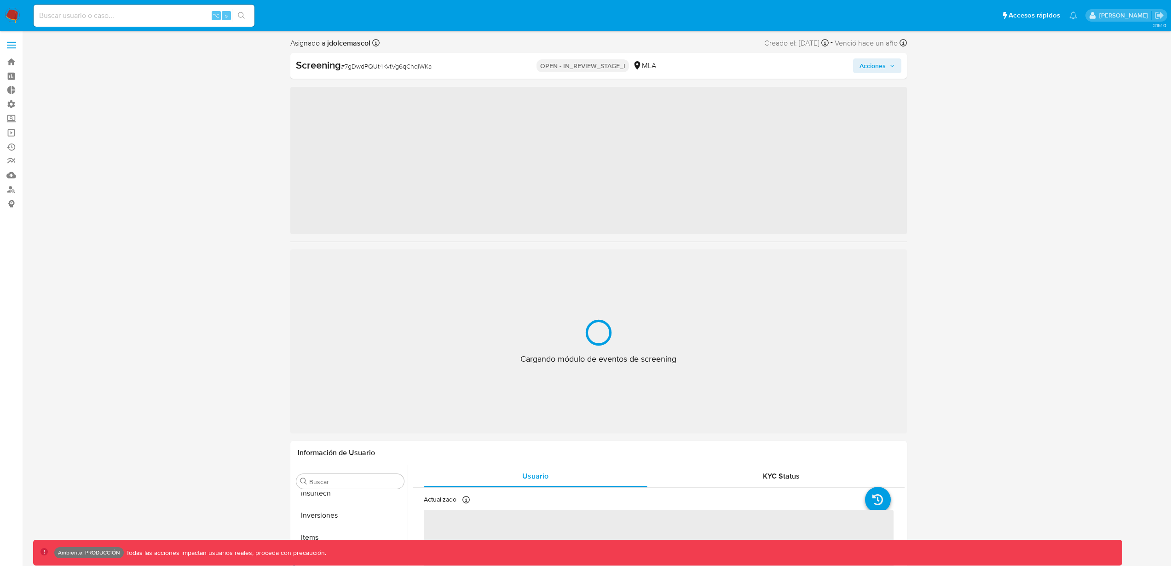
scroll to position [411, 0]
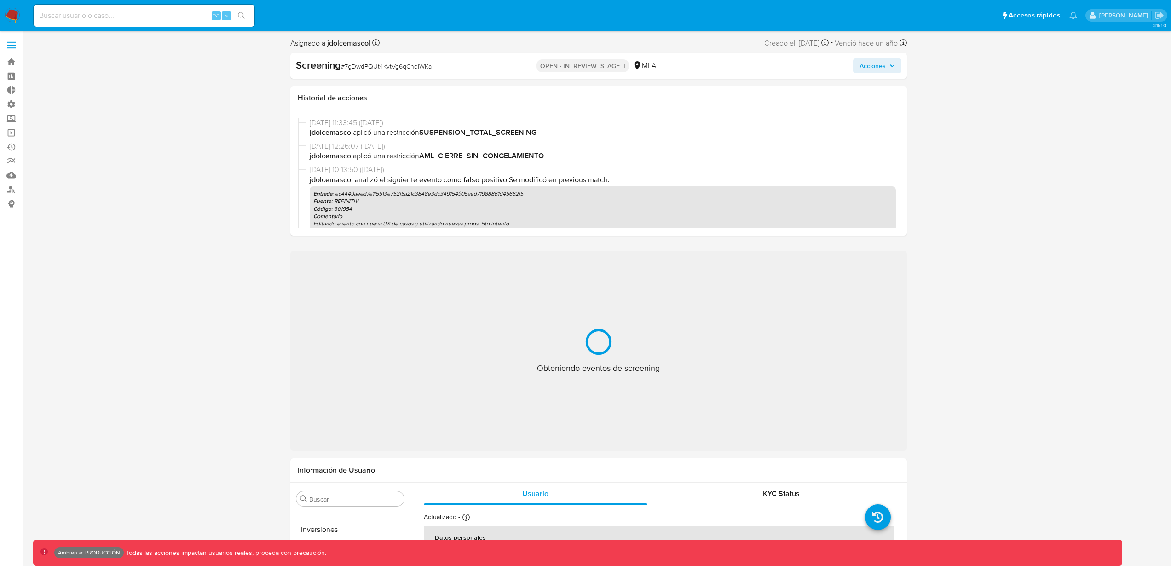
select select "10"
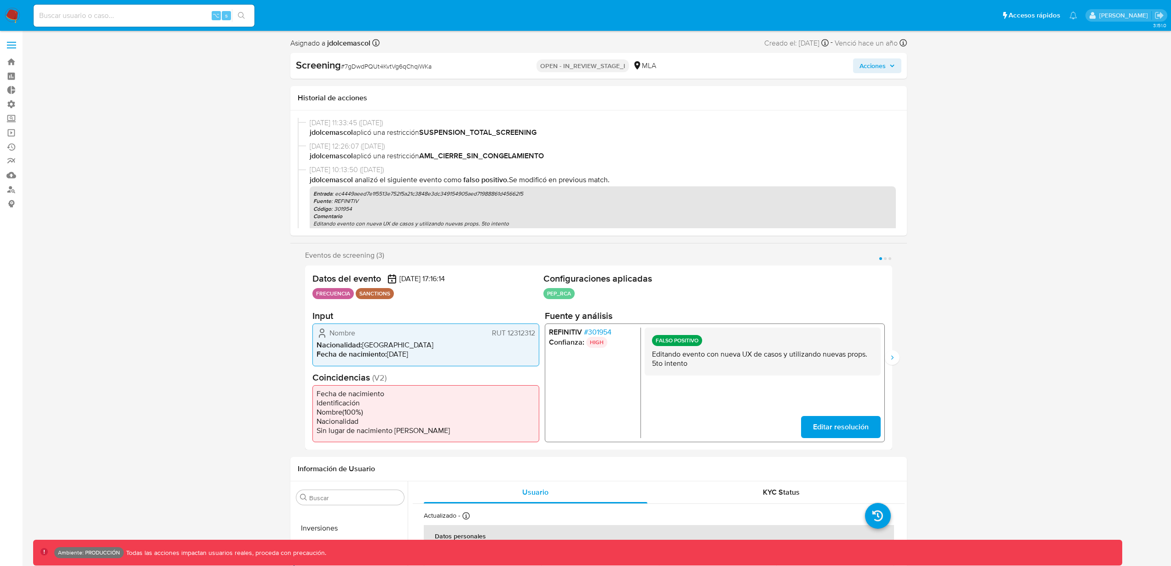
click at [17, 19] on img at bounding box center [13, 16] width 16 height 16
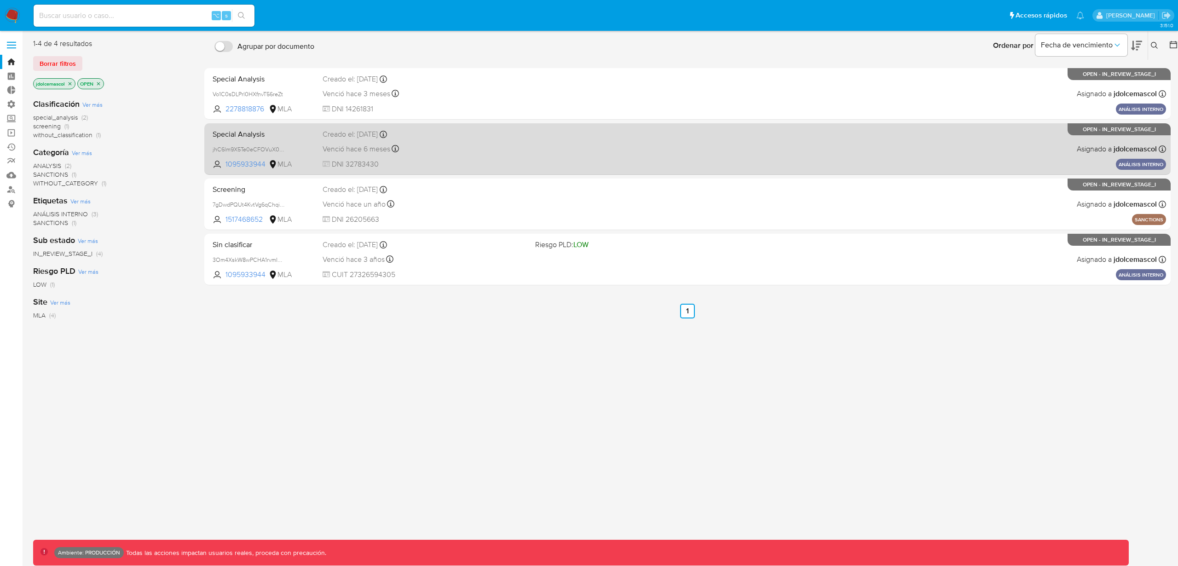
click at [458, 154] on div "Venció [DATE] Vence el [DATE] 17:21:48" at bounding box center [425, 149] width 205 height 12
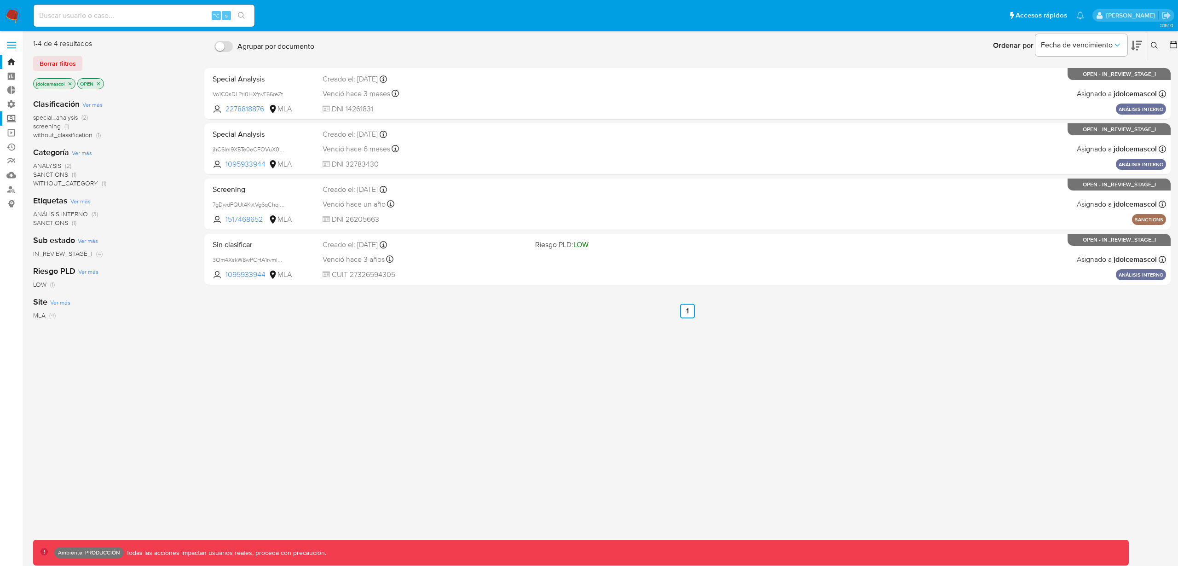
click at [11, 117] on label "Screening" at bounding box center [55, 118] width 110 height 14
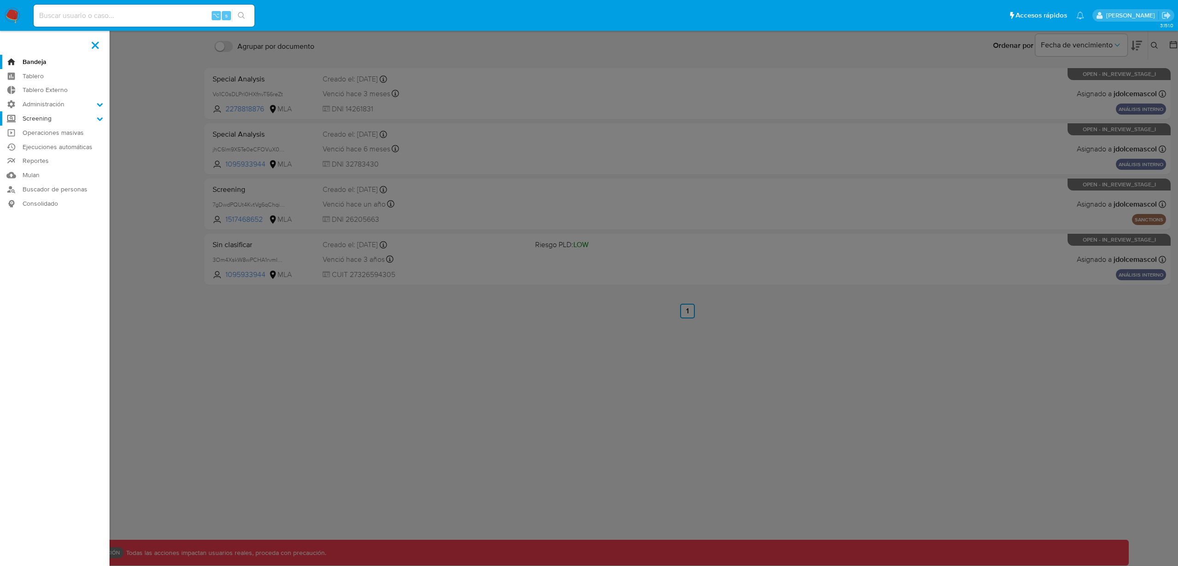
click at [0, 0] on input "Screening" at bounding box center [0, 0] width 0 height 0
click at [49, 167] on link "Watchlist" at bounding box center [55, 167] width 110 height 12
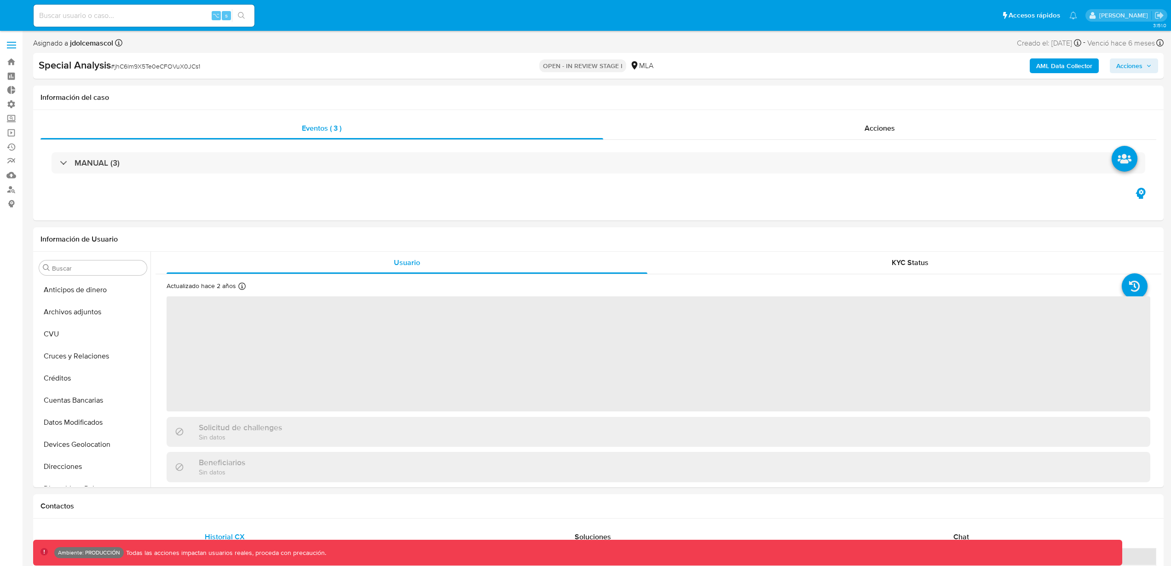
select select "10"
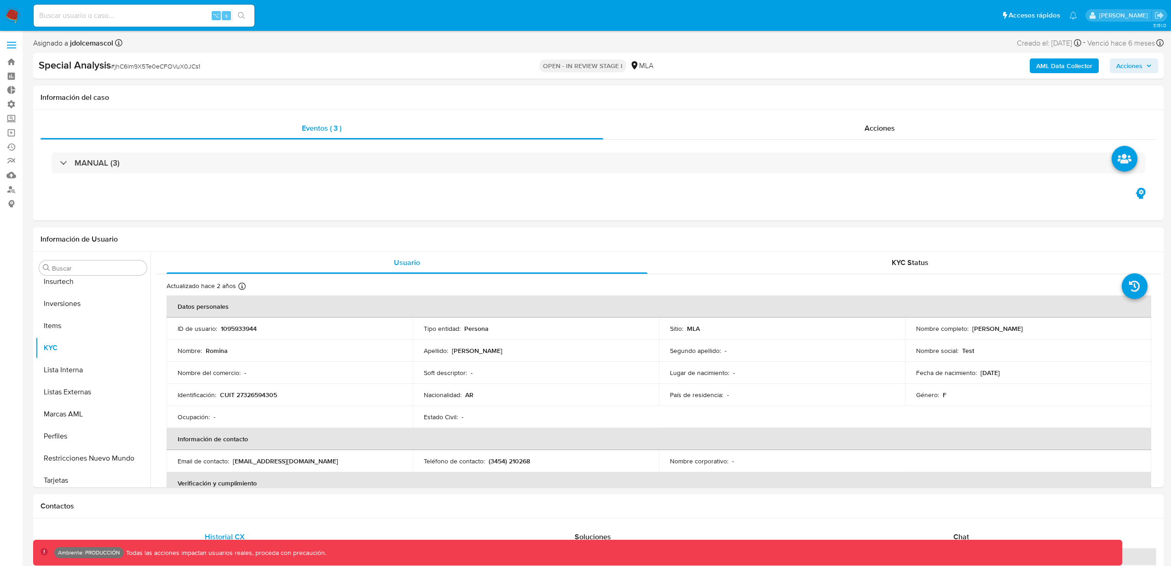
scroll to position [411, 0]
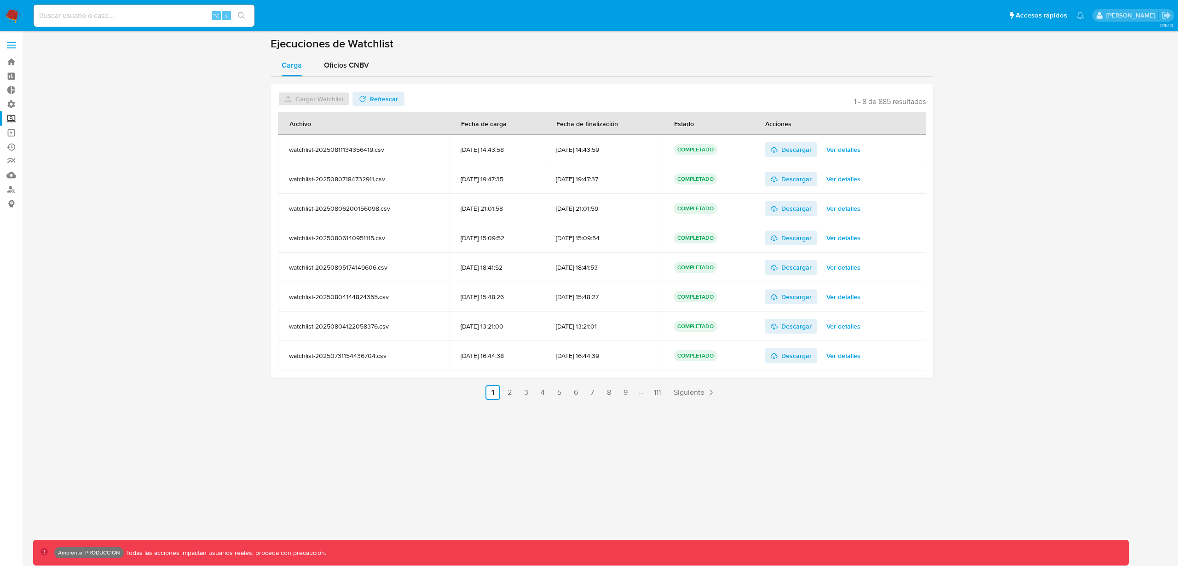
click at [363, 102] on icon "button" at bounding box center [362, 98] width 7 height 7
click at [343, 69] on span "Oficios CNBV" at bounding box center [346, 65] width 45 height 11
click at [19, 115] on label "Screening" at bounding box center [55, 118] width 110 height 14
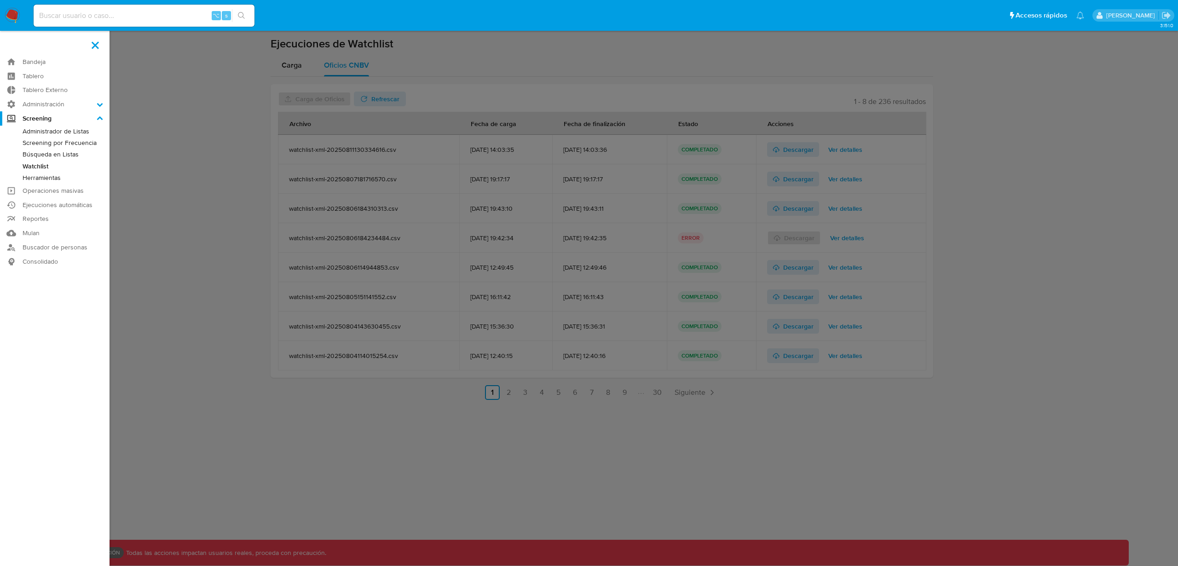
click at [0, 0] on input "Screening" at bounding box center [0, 0] width 0 height 0
click at [41, 132] on link "Administrador de Listas" at bounding box center [55, 132] width 110 height 12
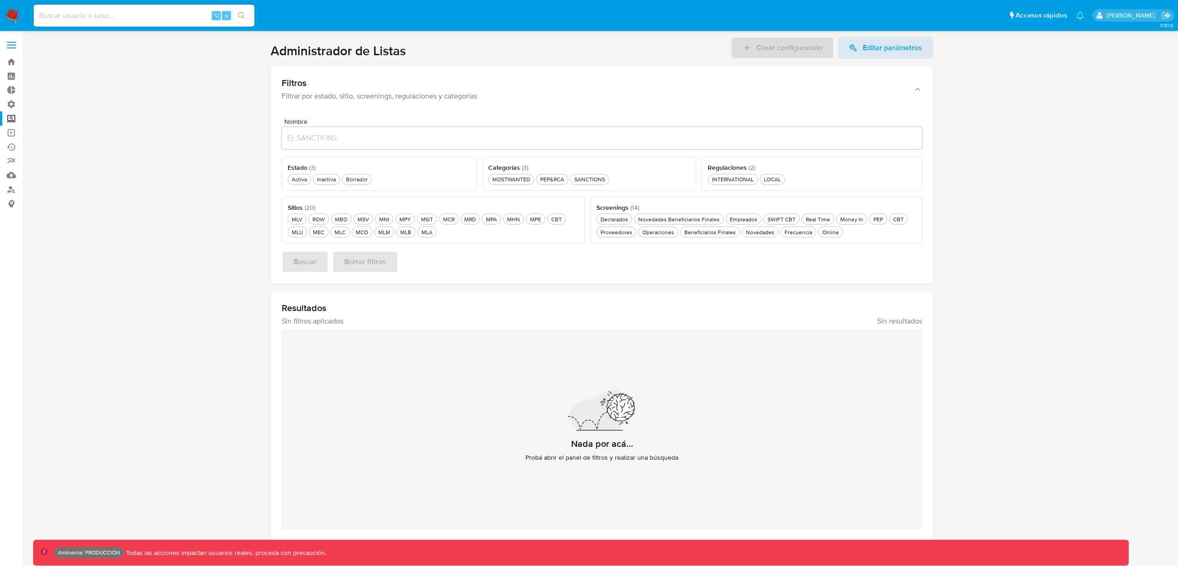
click at [340, 150] on div "Nombre" at bounding box center [602, 134] width 640 height 33
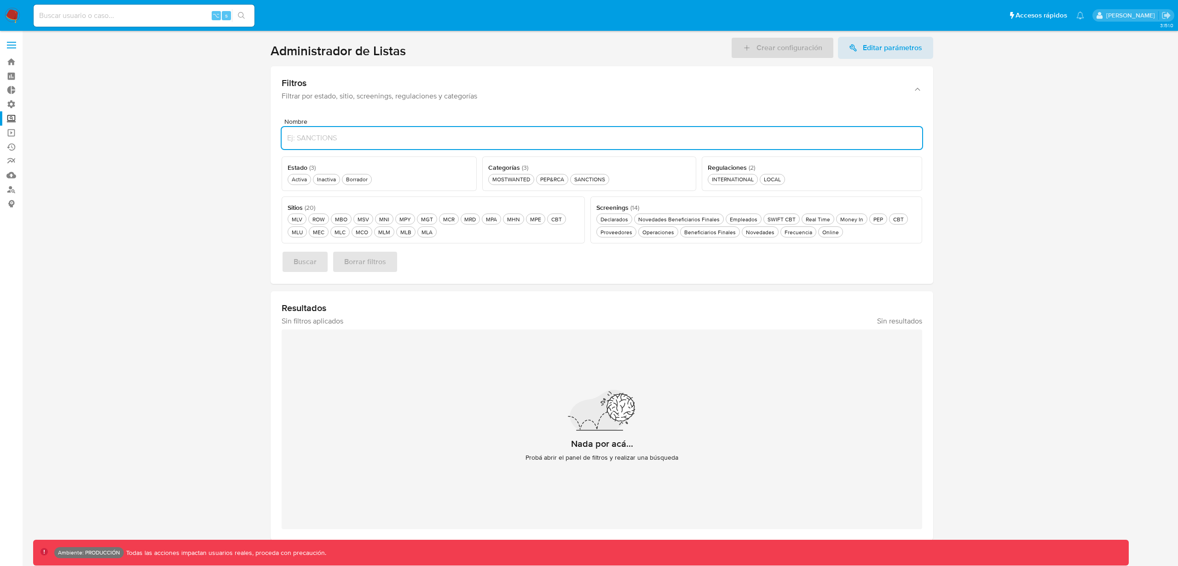
drag, startPoint x: 339, startPoint y: 143, endPoint x: 315, endPoint y: 173, distance: 37.9
click at [339, 143] on input "Nombre" at bounding box center [602, 138] width 640 height 12
click at [304, 179] on div "Activa Activa" at bounding box center [299, 179] width 19 height 8
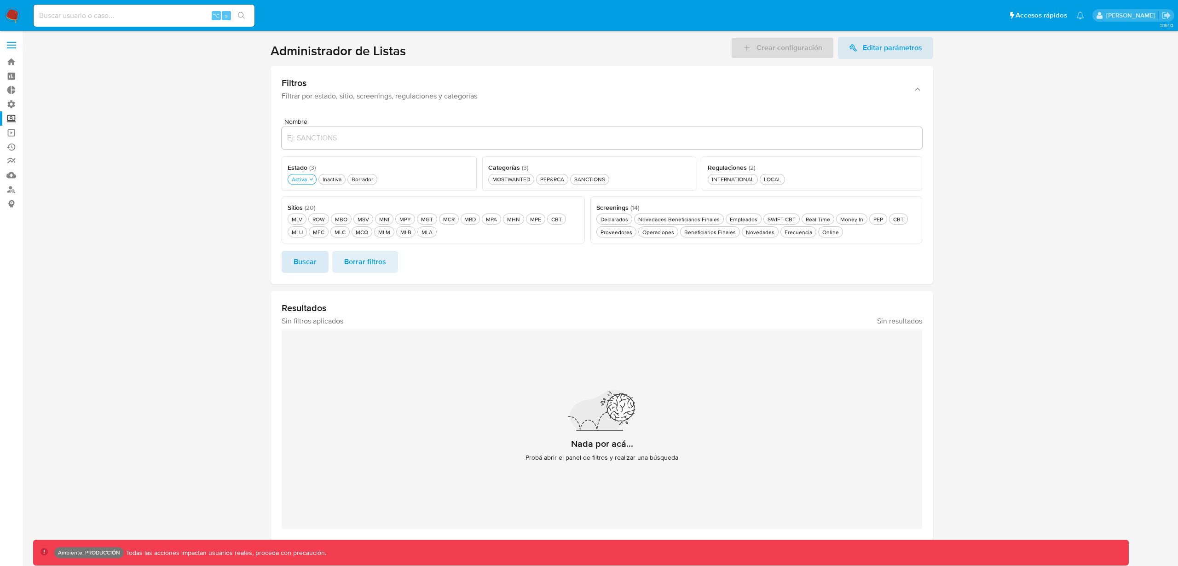
click at [311, 257] on span "Buscar" at bounding box center [305, 262] width 23 height 20
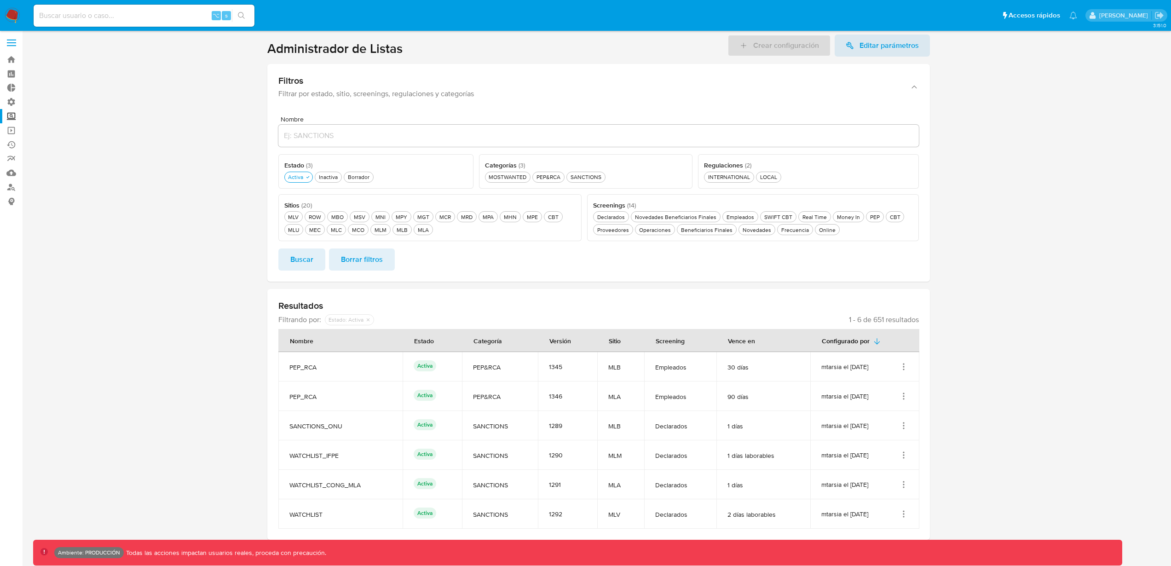
scroll to position [4, 0]
click at [9, 117] on label "Screening" at bounding box center [55, 114] width 110 height 14
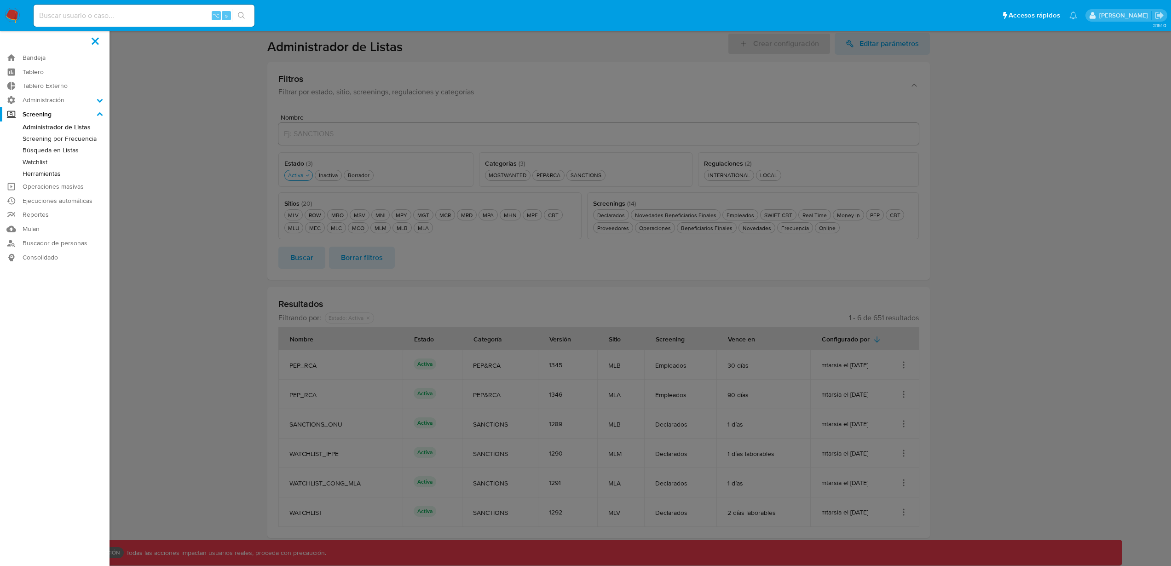
click at [0, 0] on input "Screening" at bounding box center [0, 0] width 0 height 0
click at [50, 170] on link "Herramientas" at bounding box center [55, 174] width 110 height 12
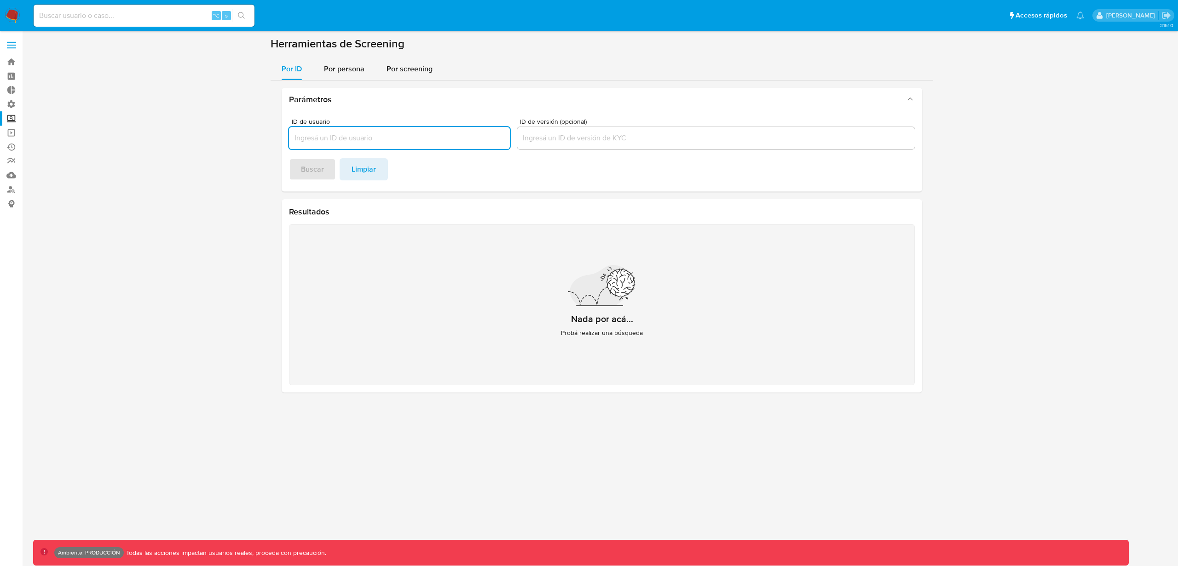
paste input "143125485"
type input "143125485"
click at [317, 163] on span "Buscar" at bounding box center [312, 169] width 23 height 20
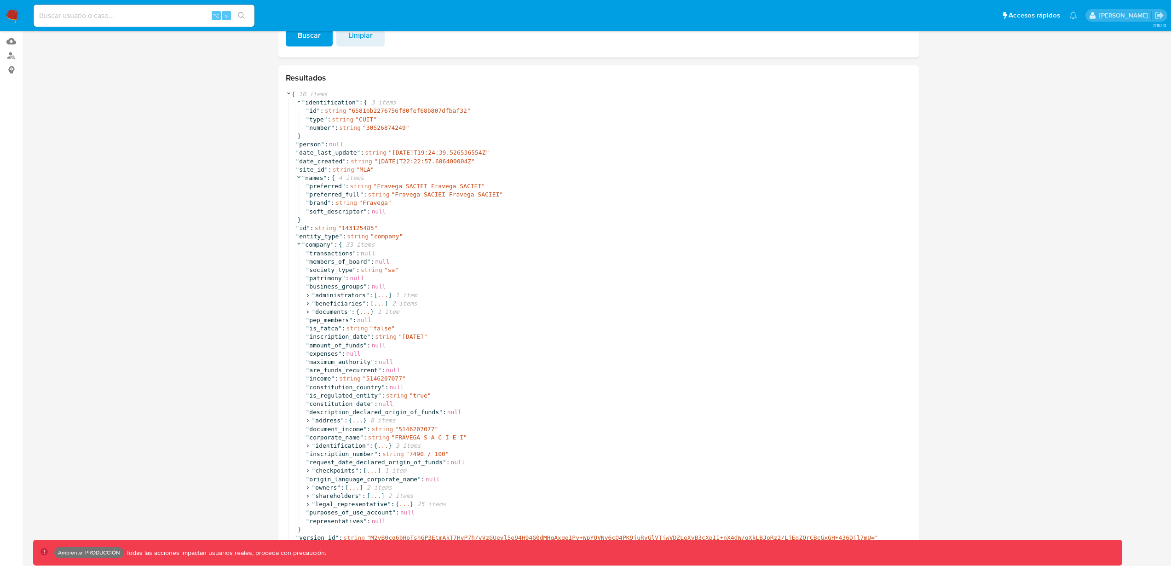
scroll to position [139, 0]
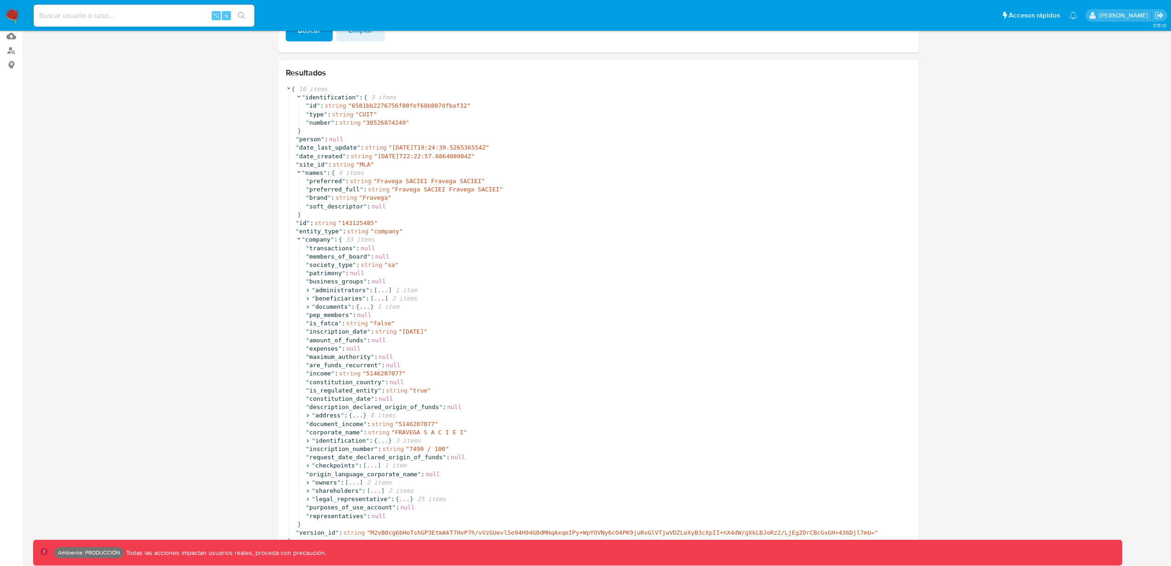
click at [211, 273] on section at bounding box center [598, 229] width 1130 height 662
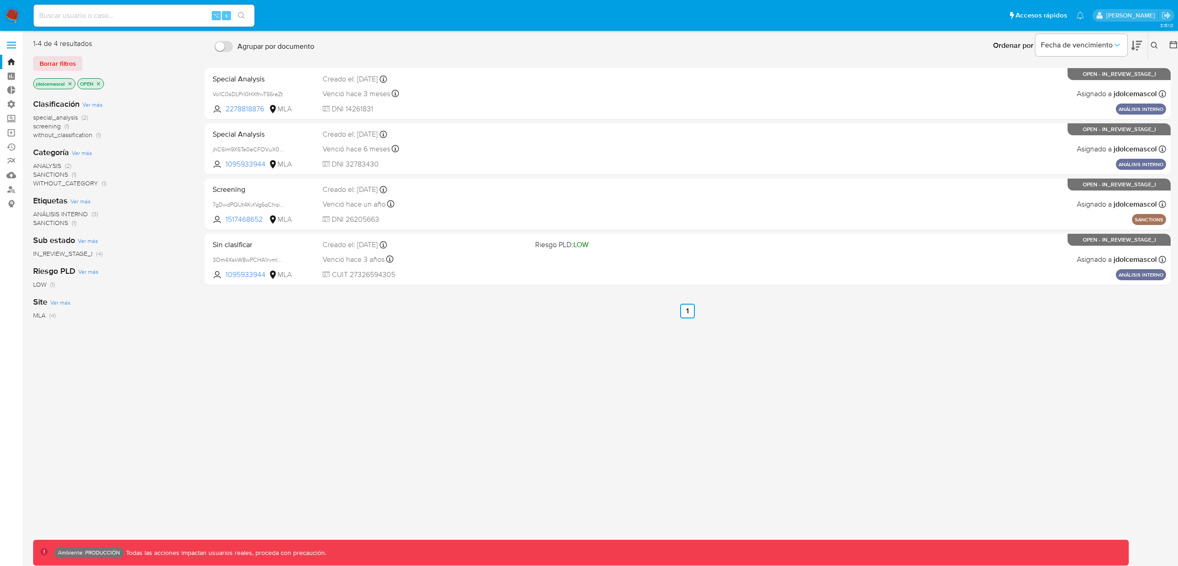
click at [144, 21] on input at bounding box center [144, 16] width 221 height 12
type input "fravega"
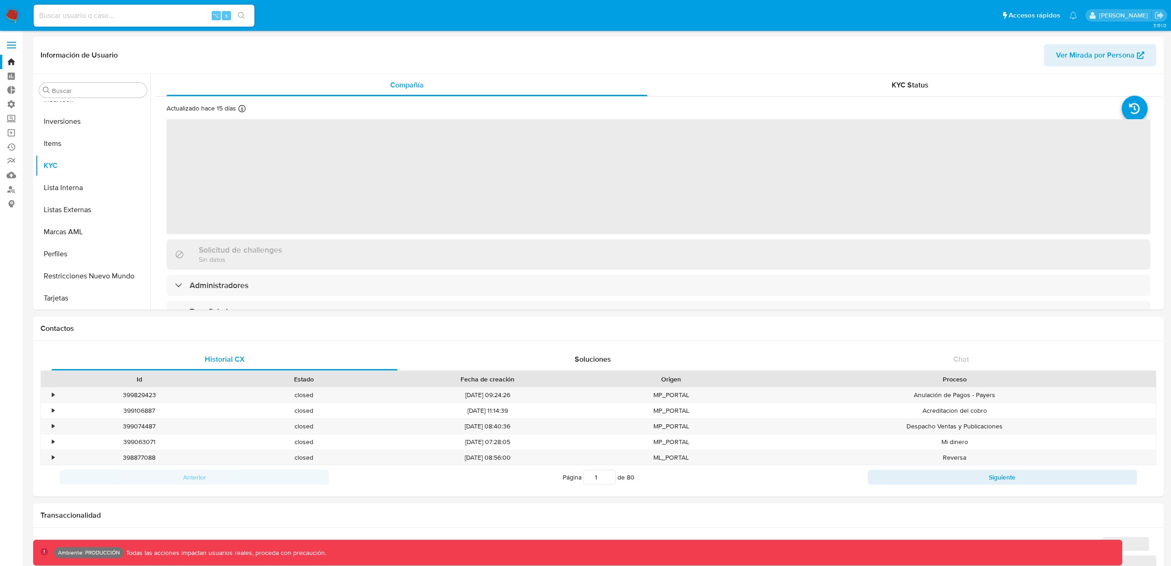
scroll to position [411, 0]
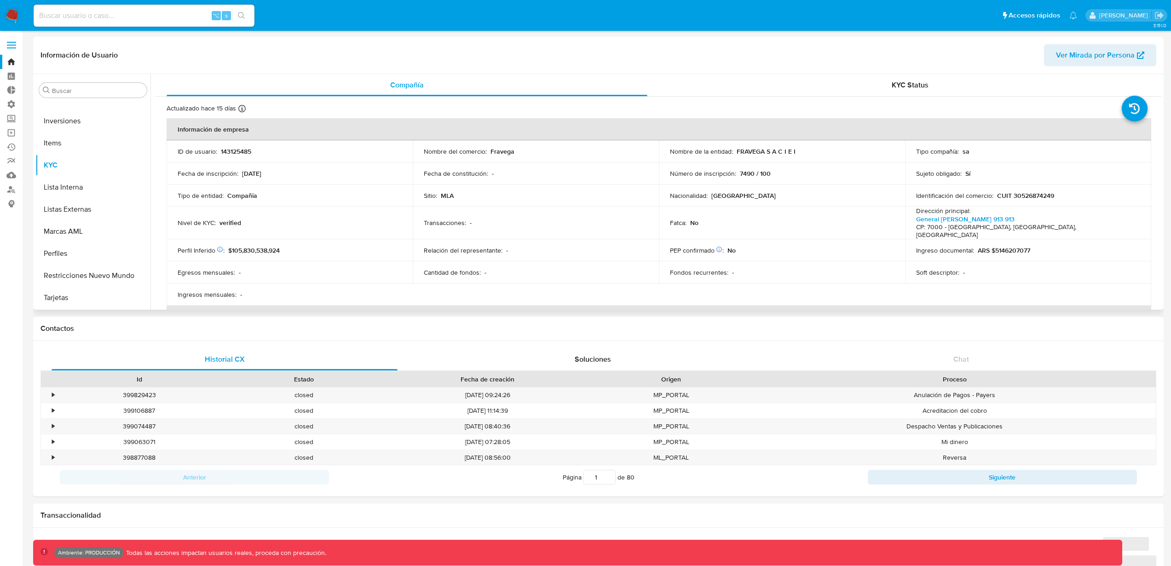
select select "10"
click at [233, 149] on p "143125485" at bounding box center [236, 151] width 30 height 8
copy p "143125485"
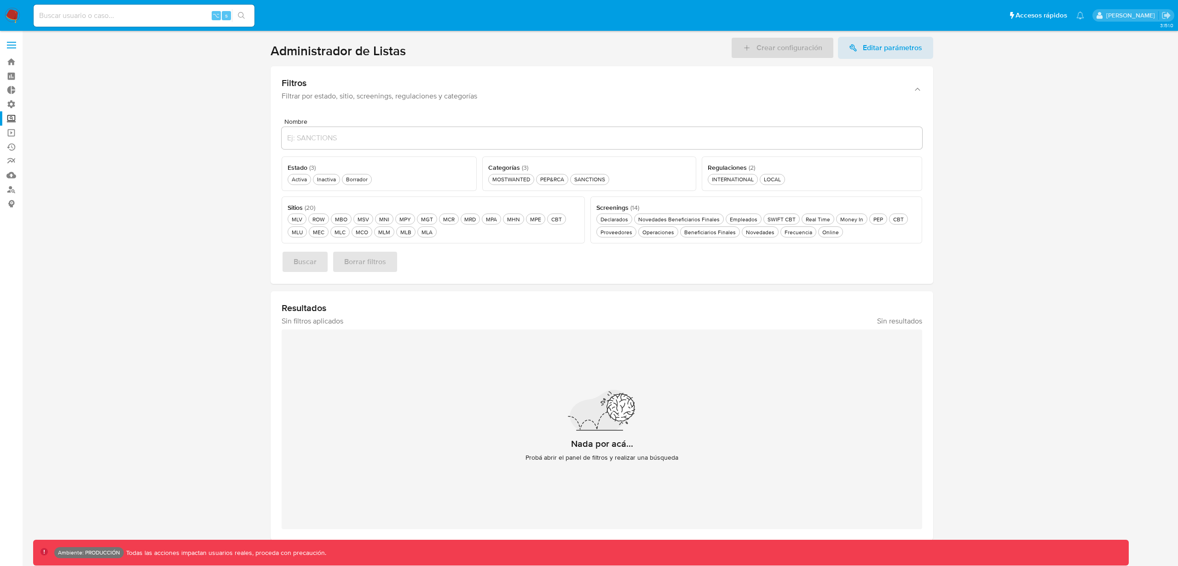
click at [6, 15] on img at bounding box center [13, 16] width 16 height 16
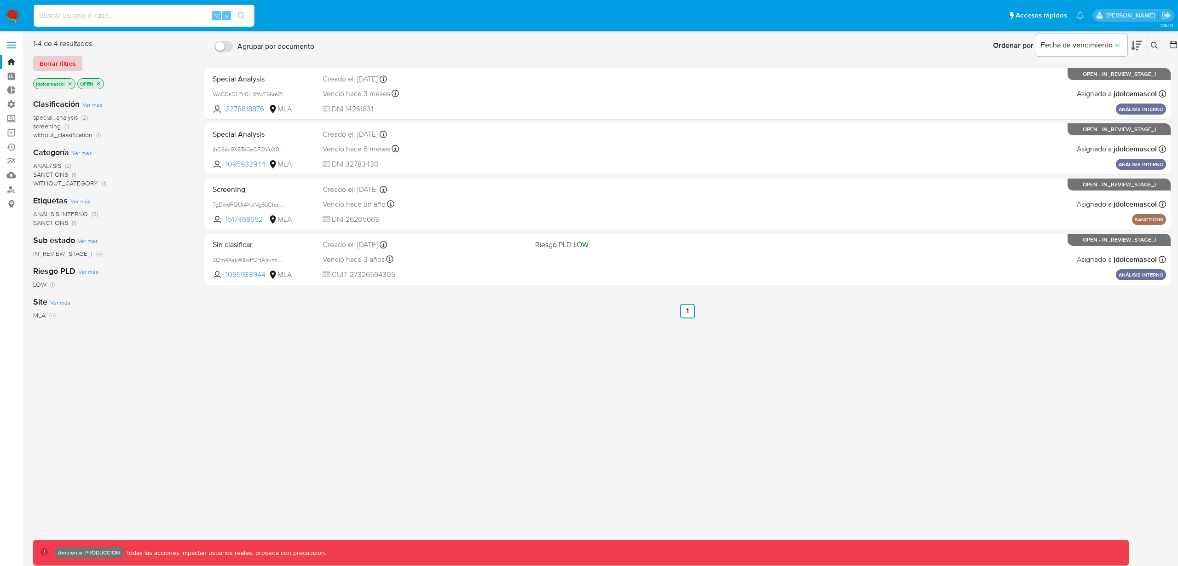
click at [57, 61] on span "Borrar filtros" at bounding box center [58, 63] width 36 height 13
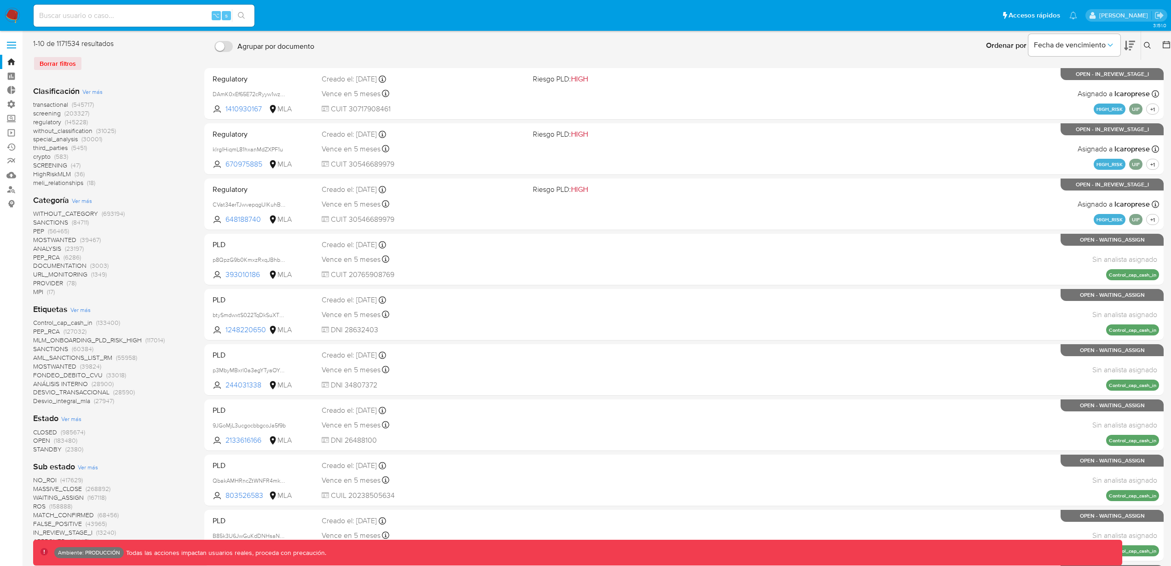
click at [61, 113] on span "screening (203327)" at bounding box center [61, 113] width 56 height 9
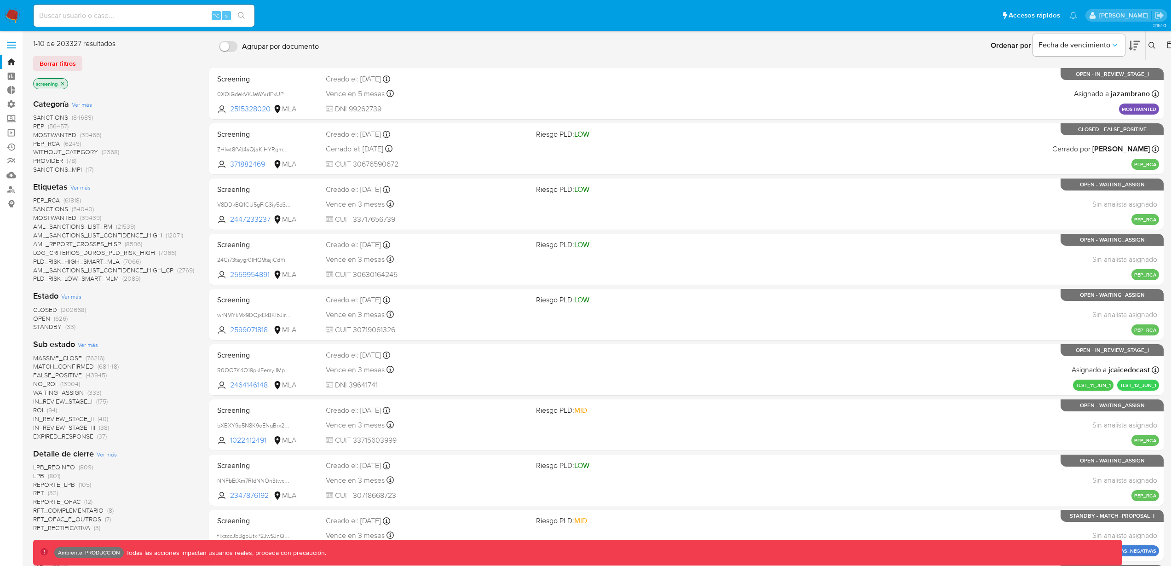
click at [77, 190] on span "Ver más" at bounding box center [80, 187] width 20 height 8
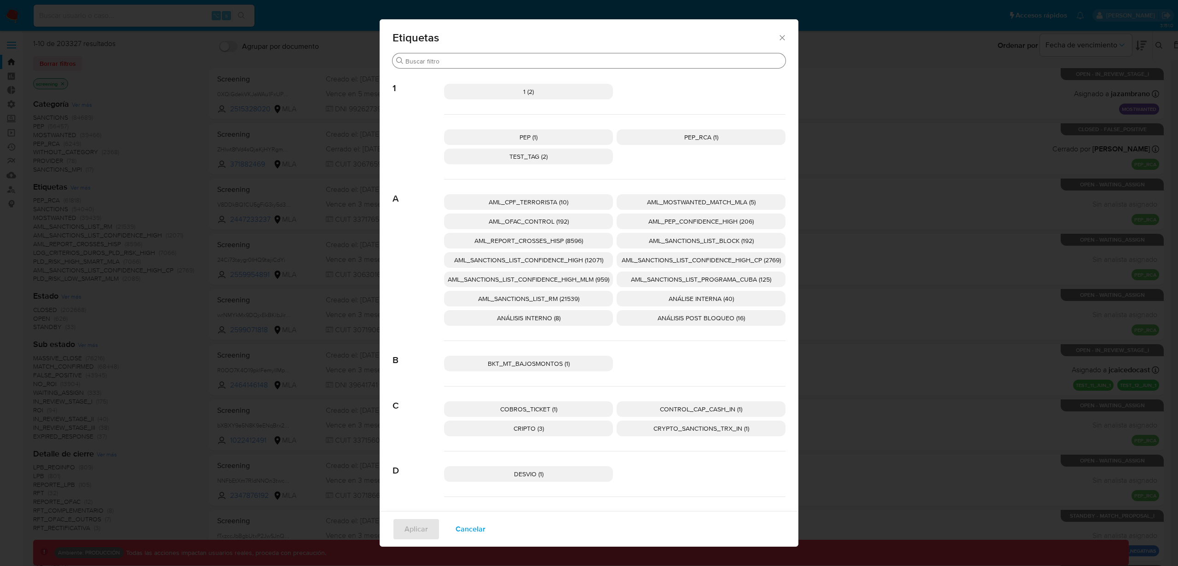
click at [526, 68] on div "Buscar" at bounding box center [588, 60] width 393 height 15
click at [526, 60] on input "Buscar" at bounding box center [593, 61] width 376 height 8
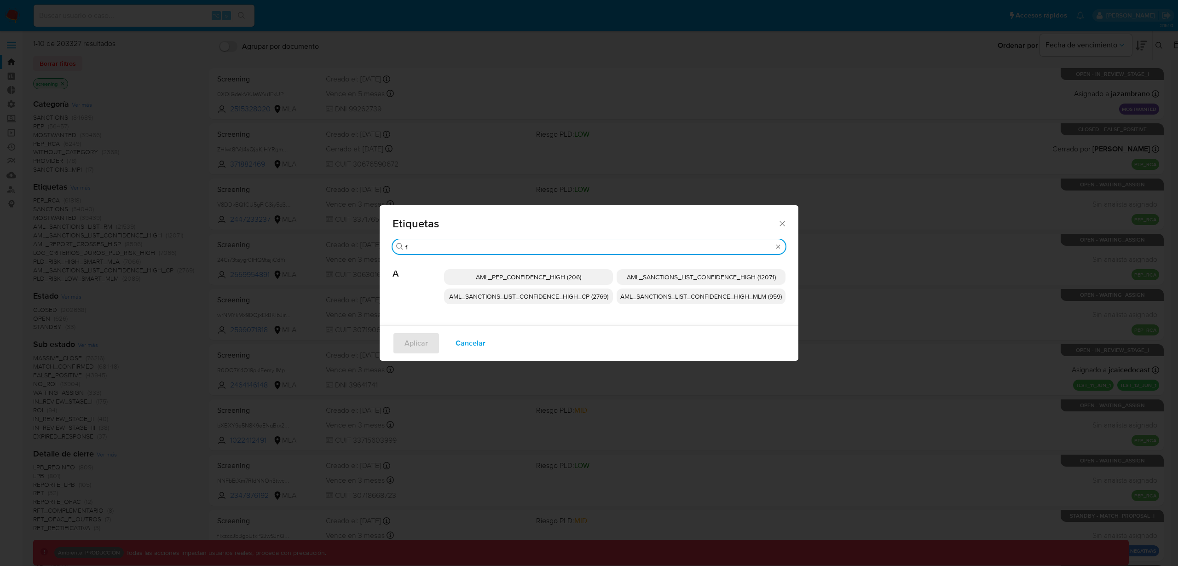
type input "f"
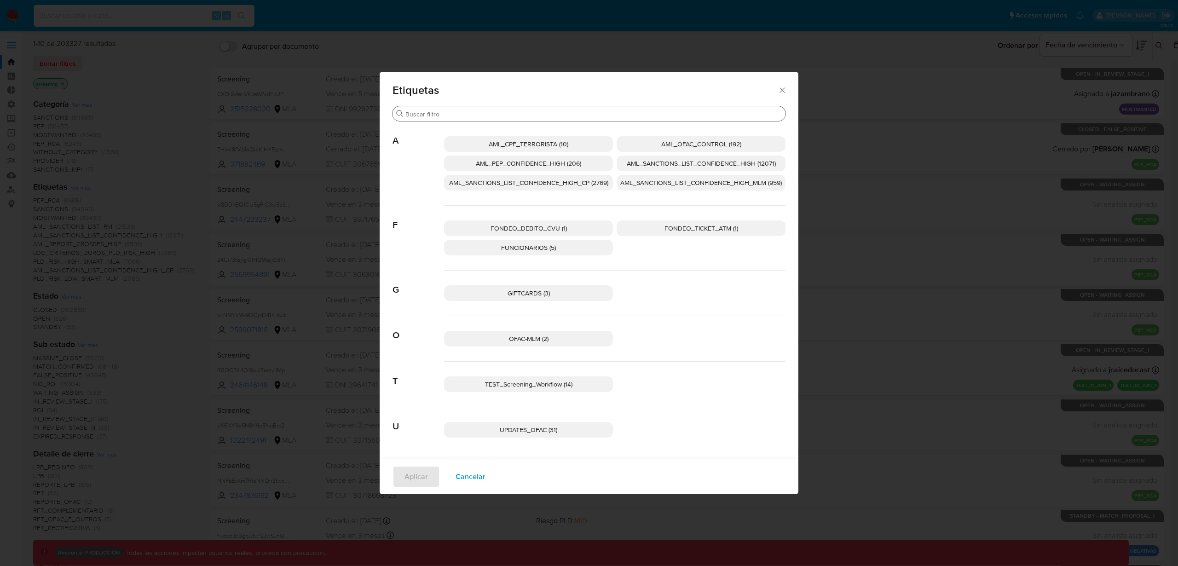
click at [758, 106] on div "Buscar" at bounding box center [588, 113] width 393 height 15
click at [782, 91] on icon "Cerrar" at bounding box center [782, 90] width 9 height 9
